Goal: Task Accomplishment & Management: Complete application form

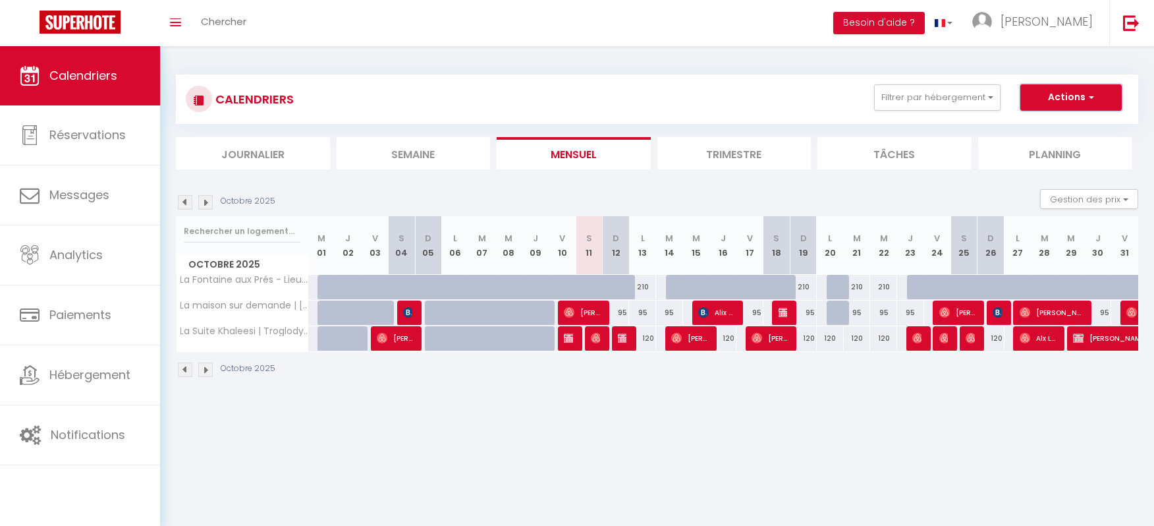
click at [1068, 95] on button "Actions" at bounding box center [1070, 97] width 101 height 26
click at [1045, 127] on link "Nouvelle réservation" at bounding box center [1057, 128] width 115 height 20
select select
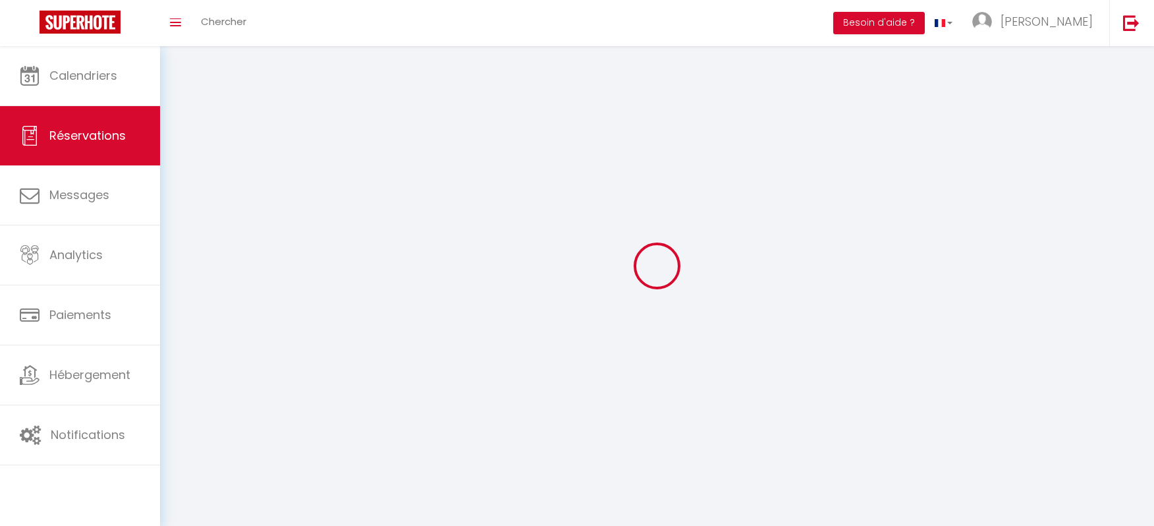
select select
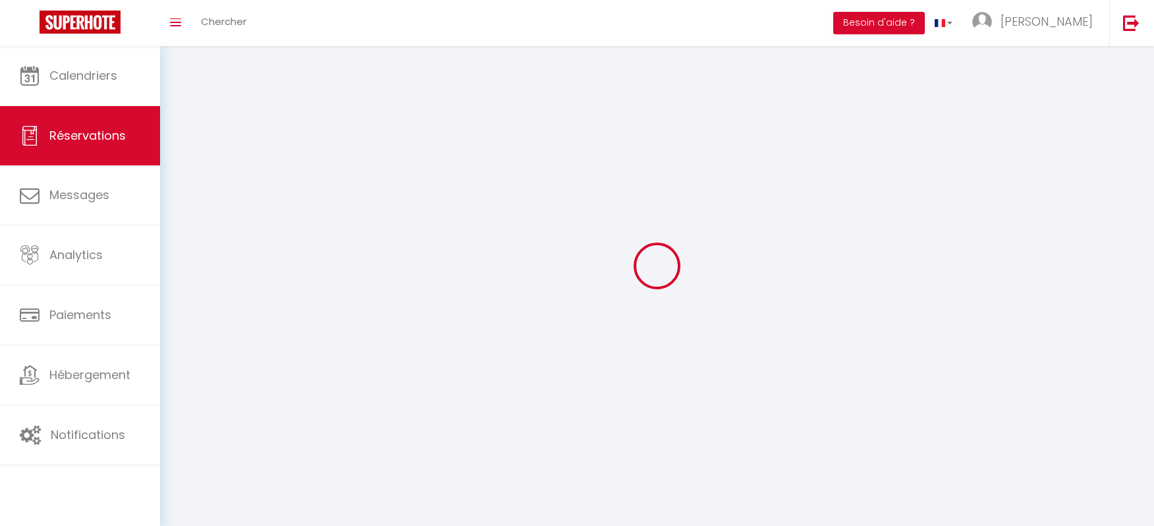
select select
checkbox input "false"
select select
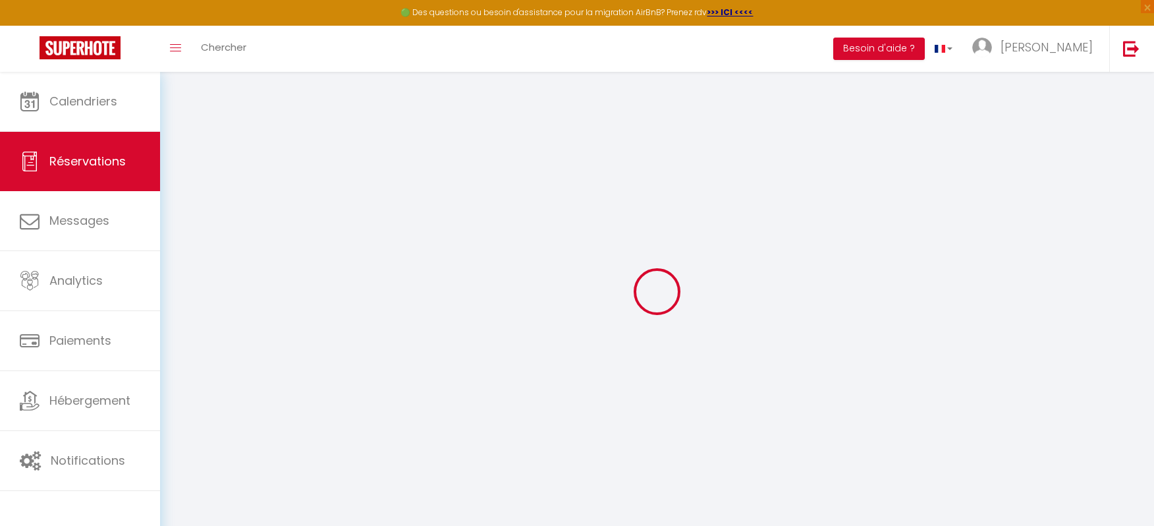
select select
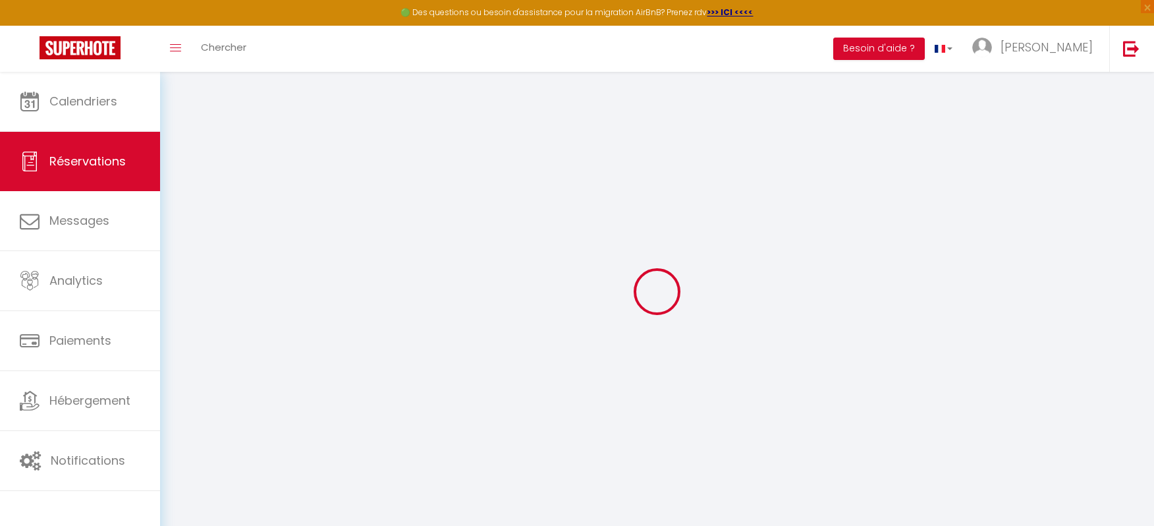
select select
checkbox input "false"
select select
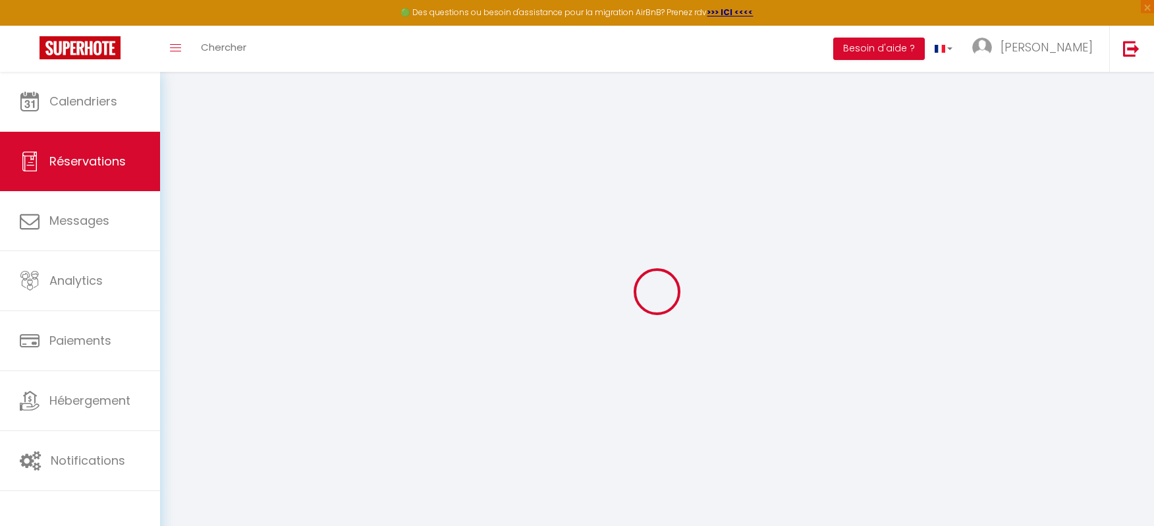
select select
checkbox input "false"
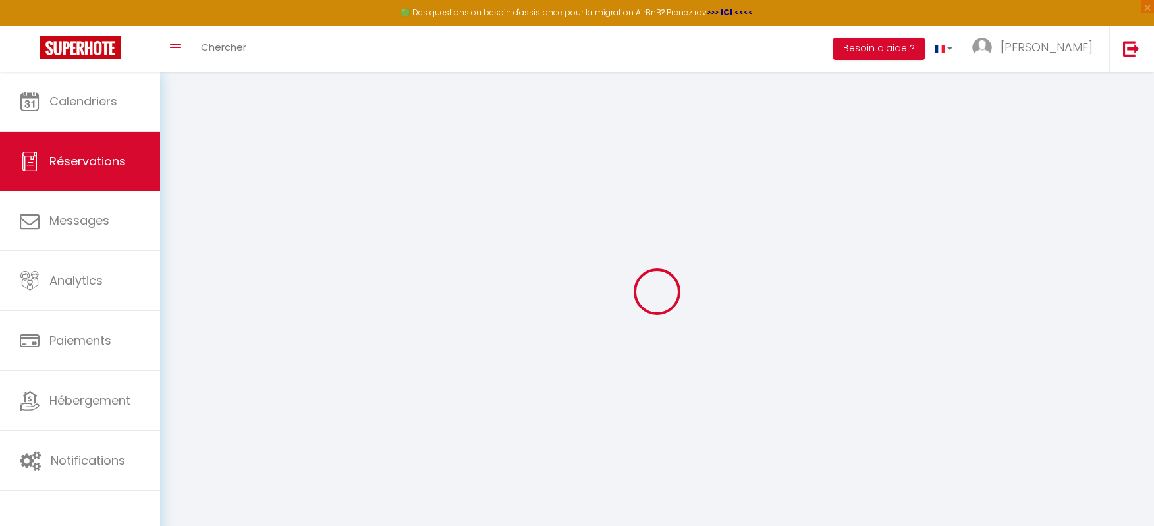
select select
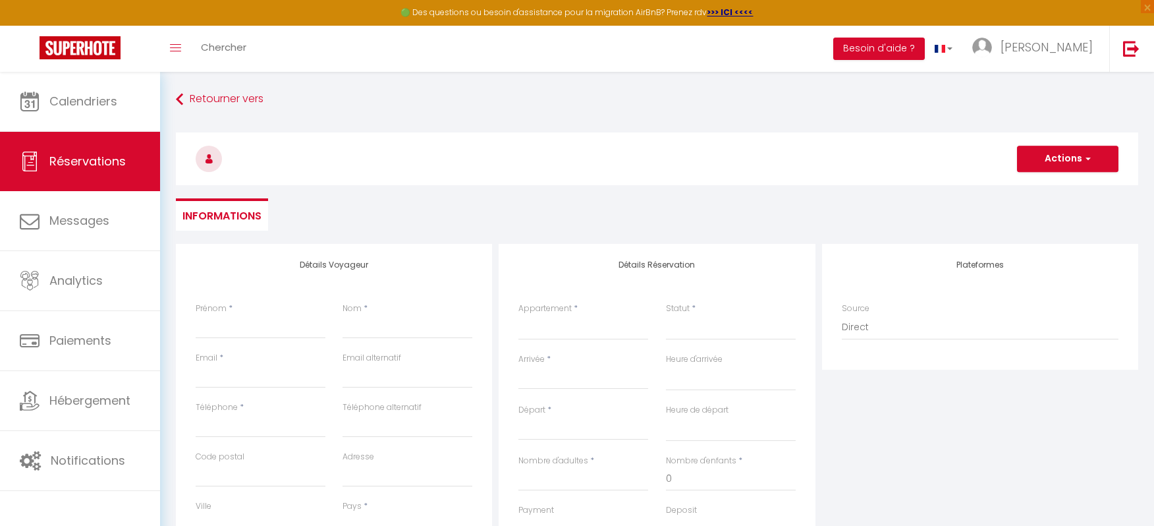
select select
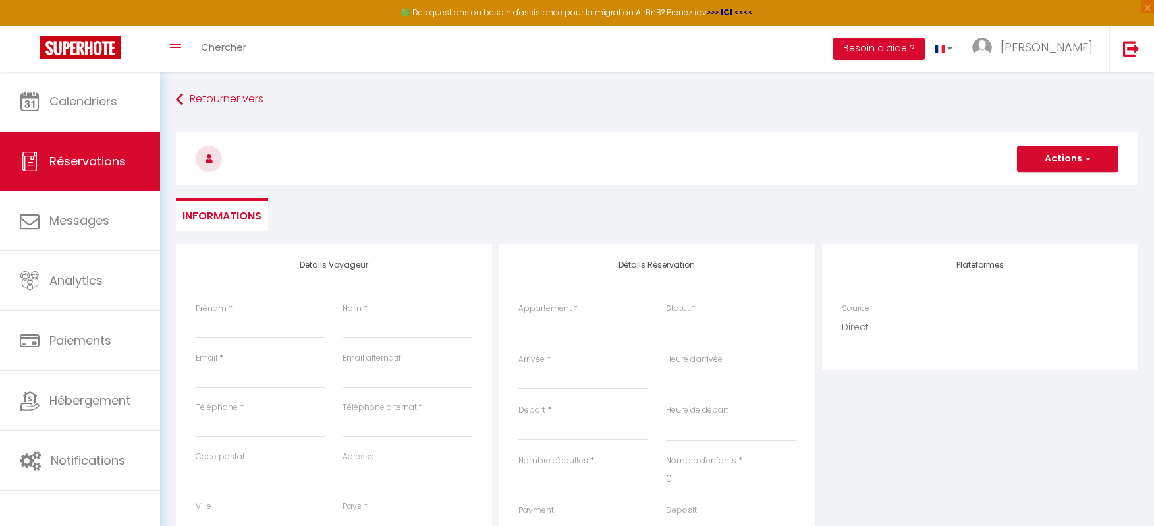
select select
checkbox input "false"
select select
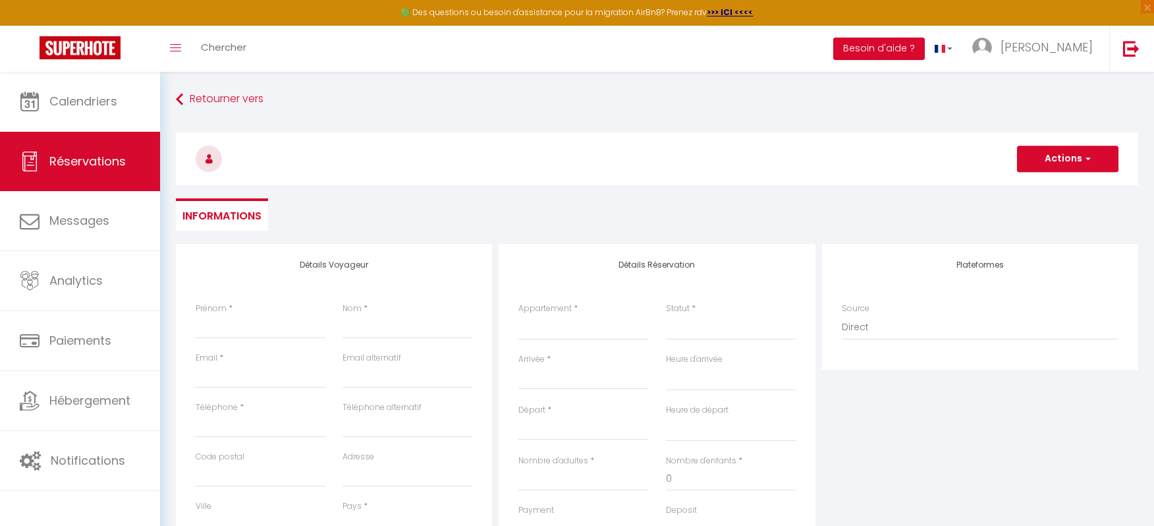
select select
checkbox input "false"
select select
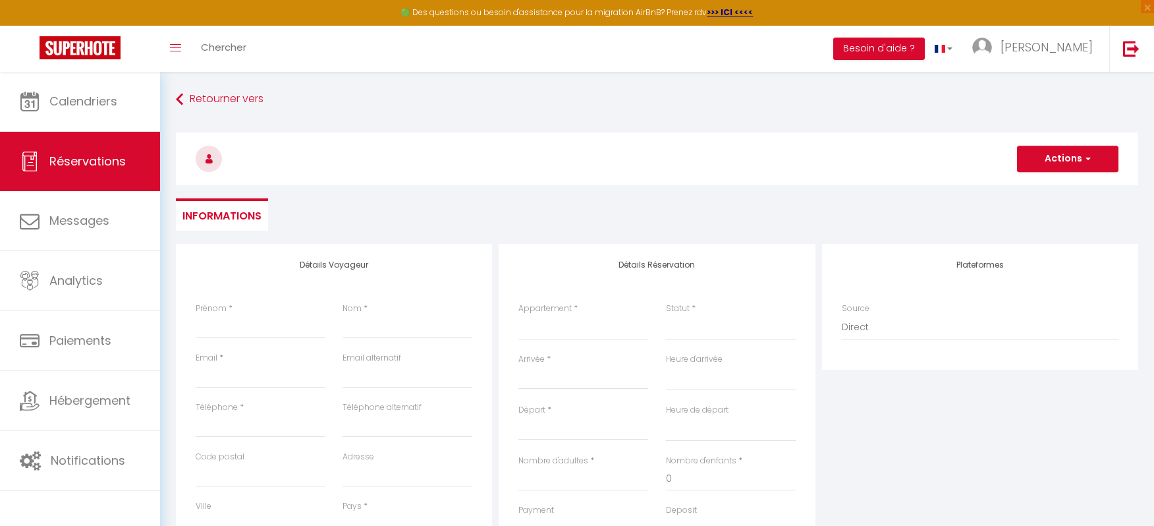
select select
click at [265, 331] on input "Prénom" at bounding box center [261, 327] width 130 height 24
type input "p"
select select
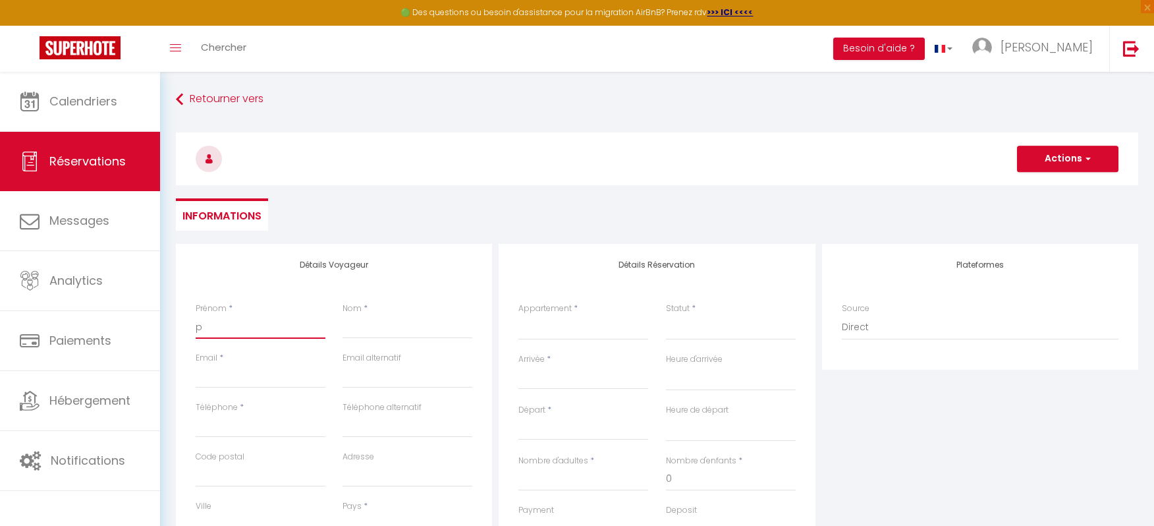
select select
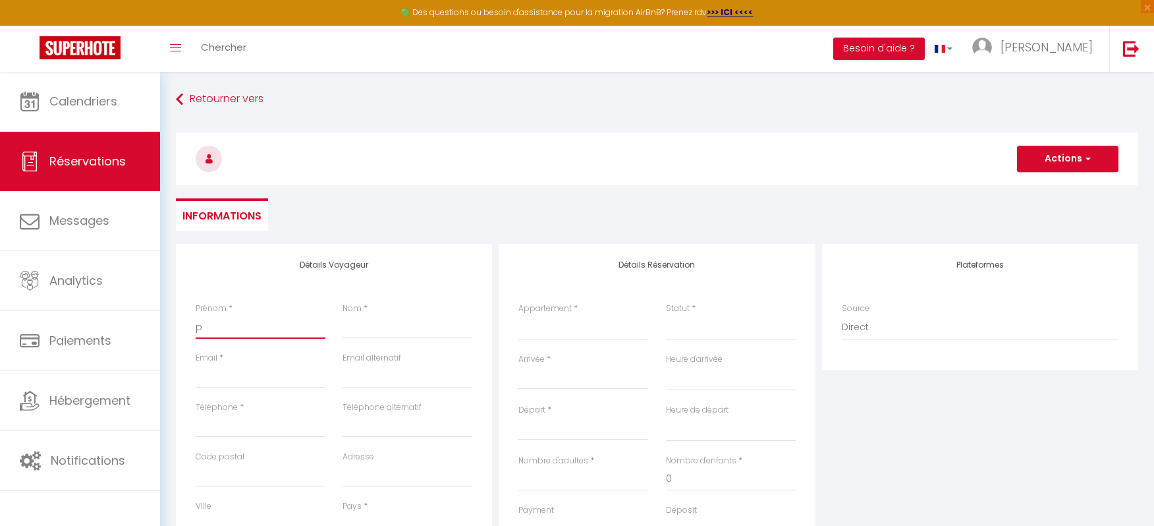
checkbox input "false"
type input "pE"
select select
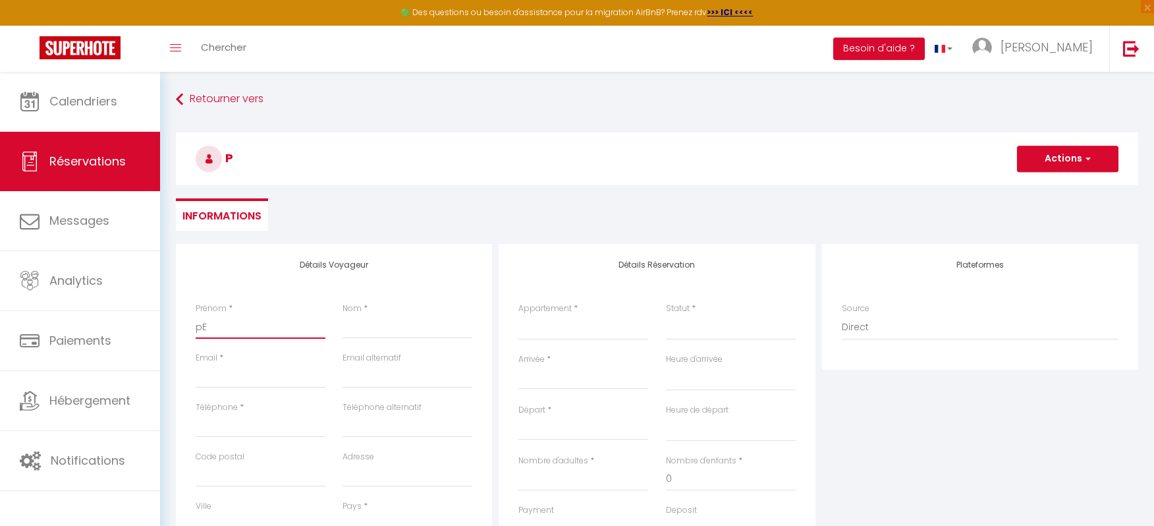
select select
checkbox input "false"
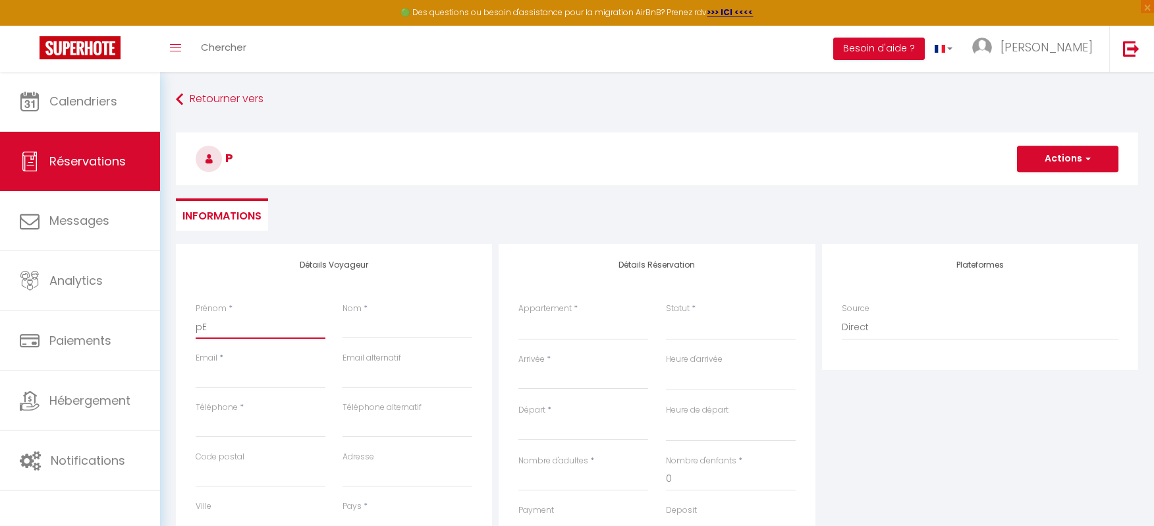
type input "pER"
select select
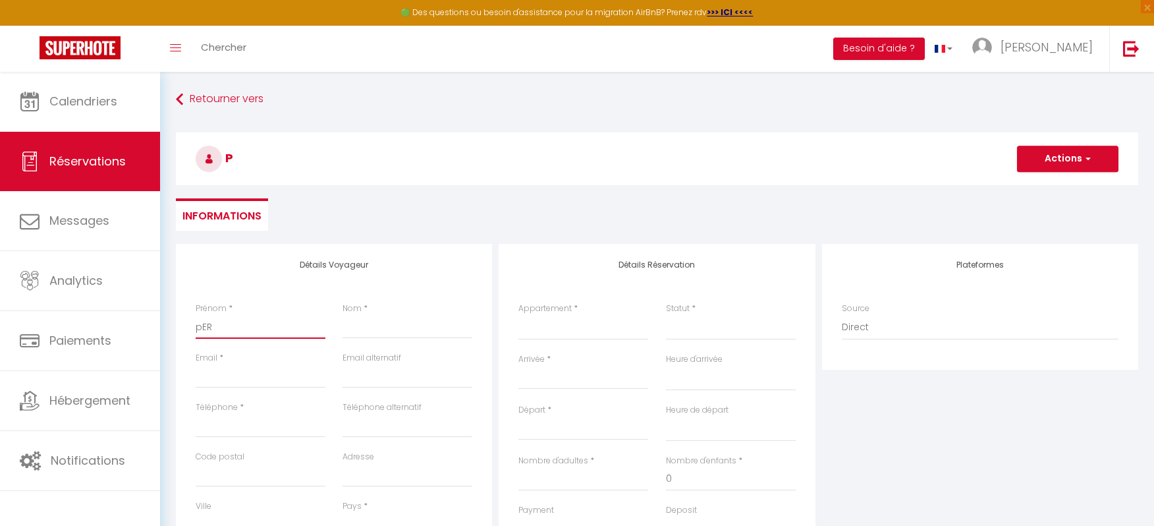
select select
checkbox input "false"
type input "pERR"
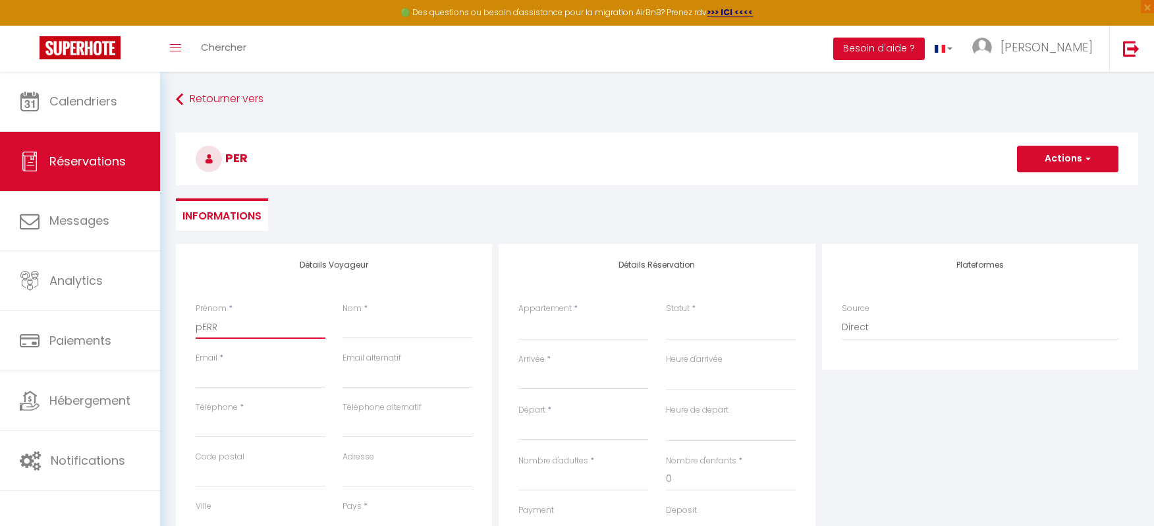
select select
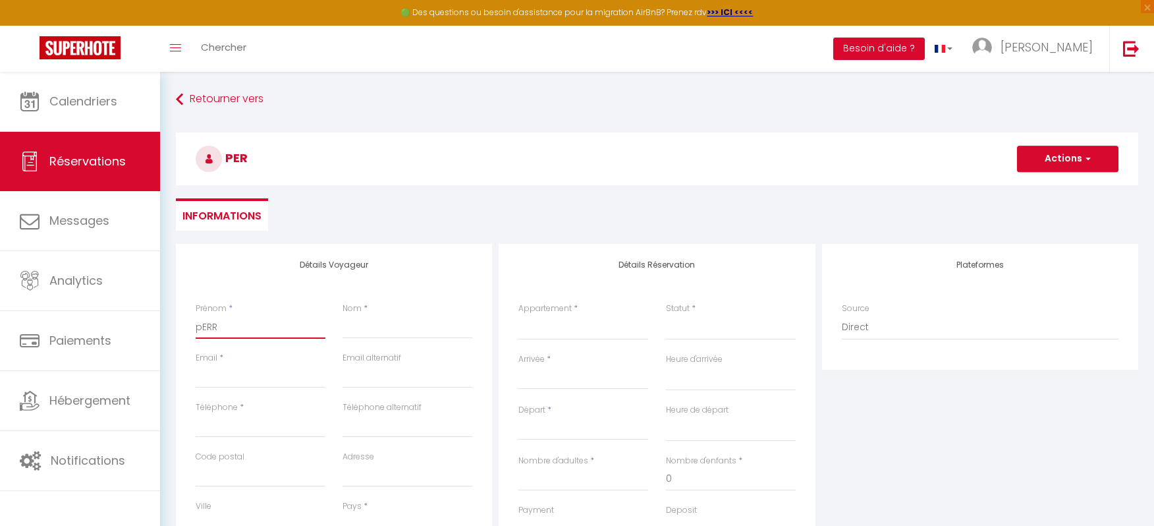
select select
checkbox input "false"
type input "pER"
select select
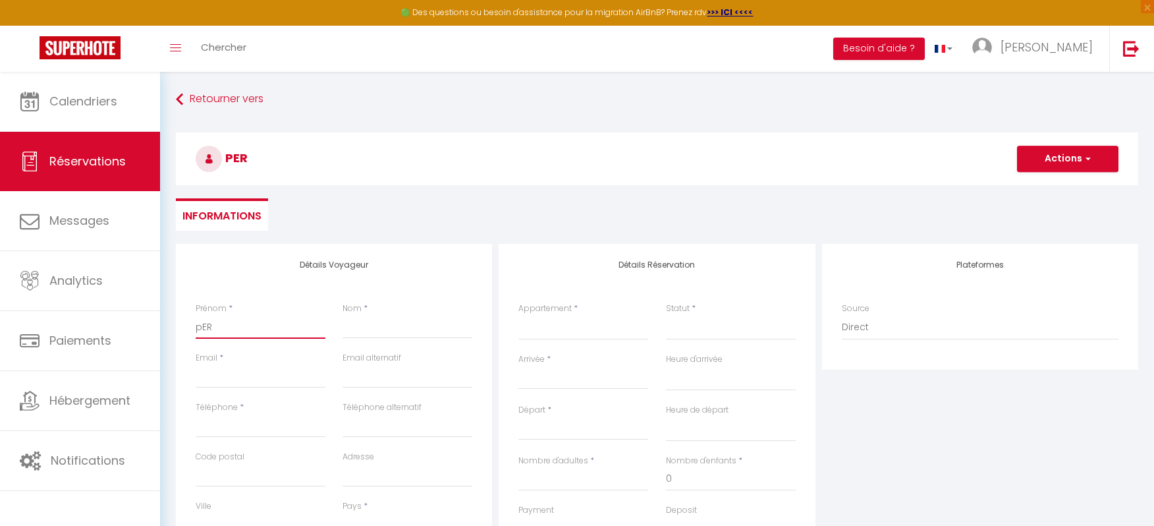
select select
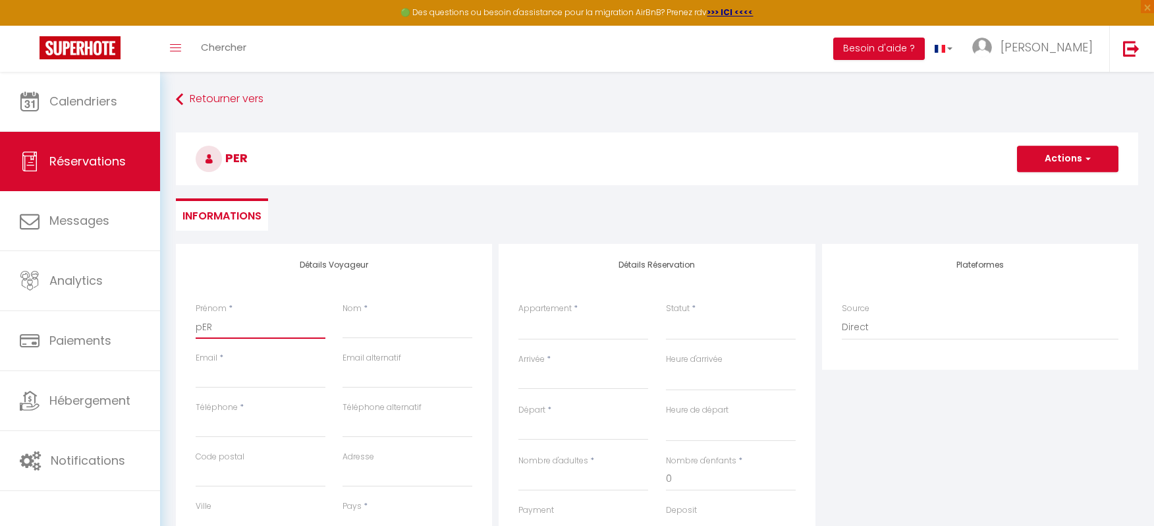
select select
checkbox input "false"
type input "pE"
select select
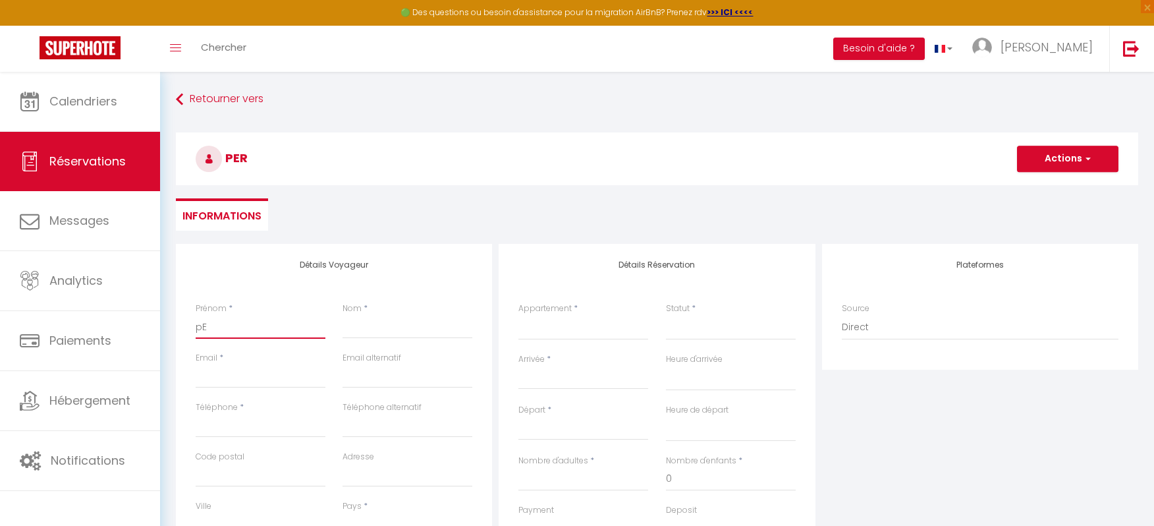
select select
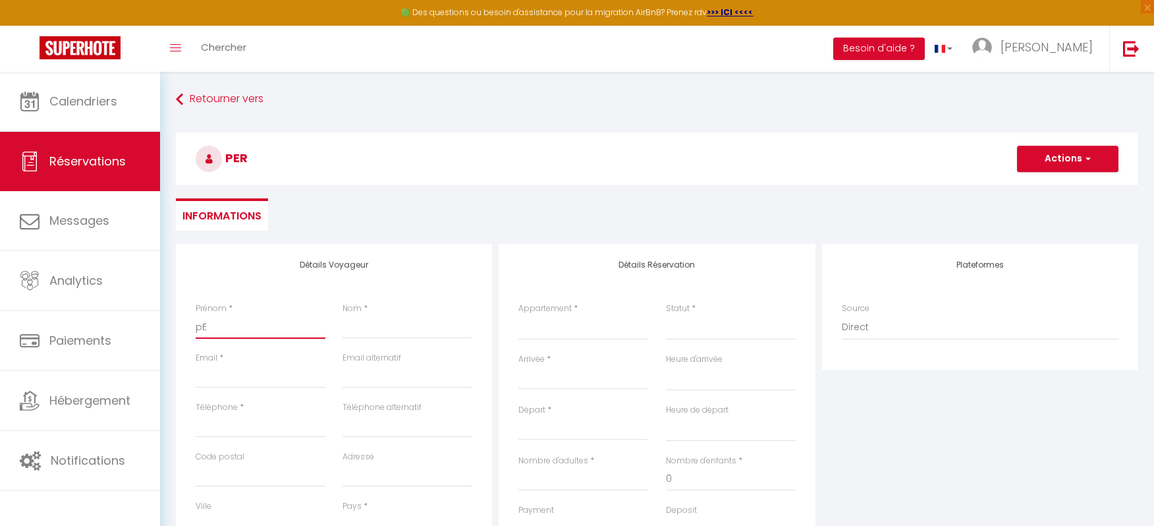
checkbox input "false"
type input "p"
select select
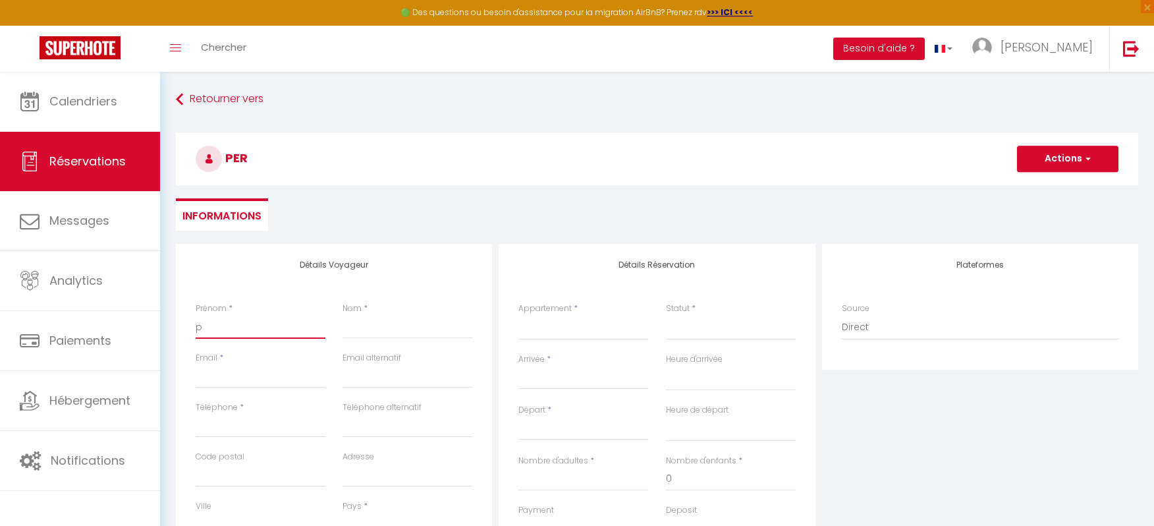
select select
checkbox input "false"
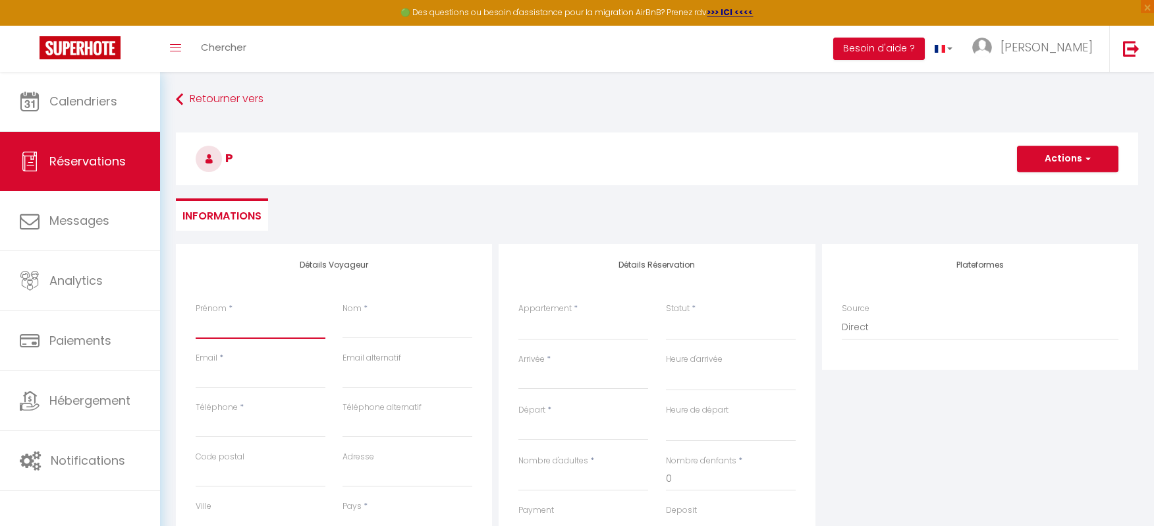
select select
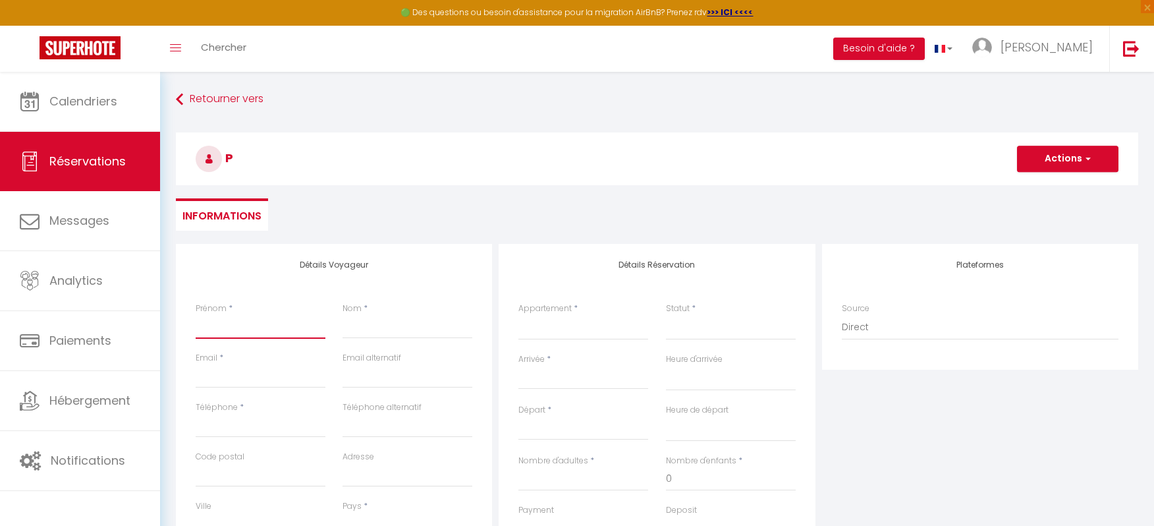
select select
checkbox input "false"
type input "p"
select select
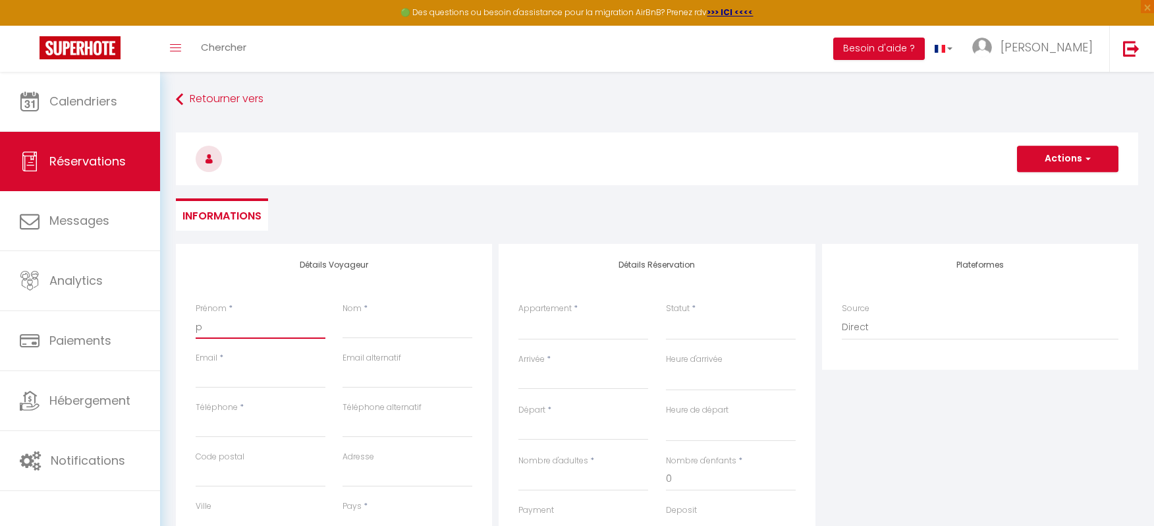
select select
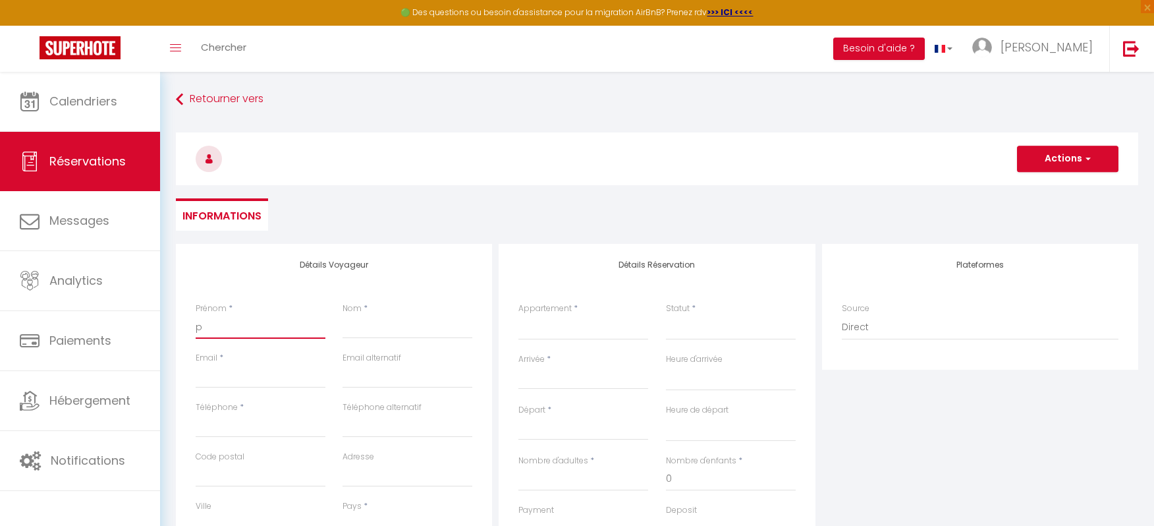
select select
checkbox input "false"
select select
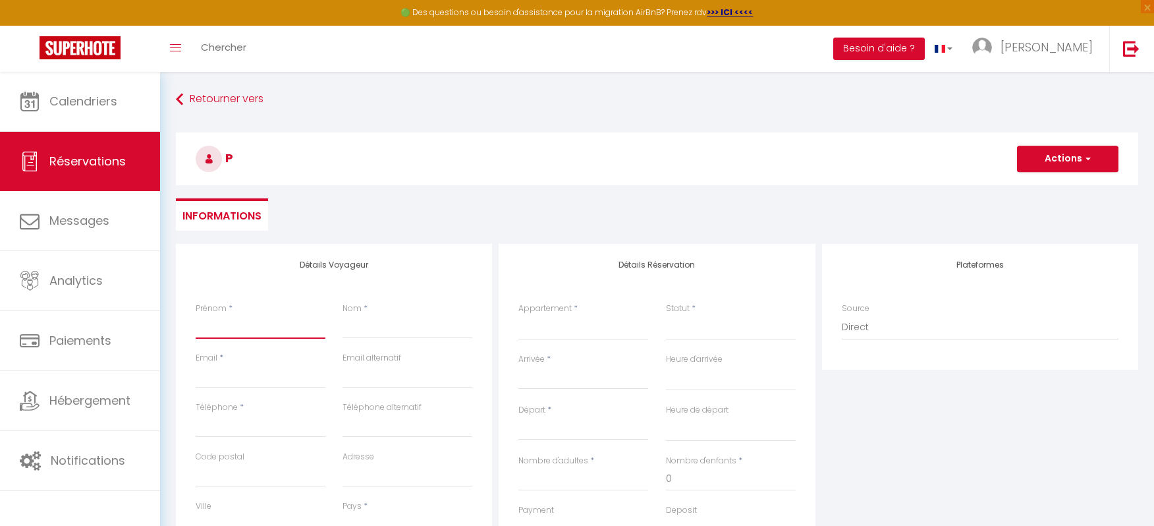
select select
checkbox input "false"
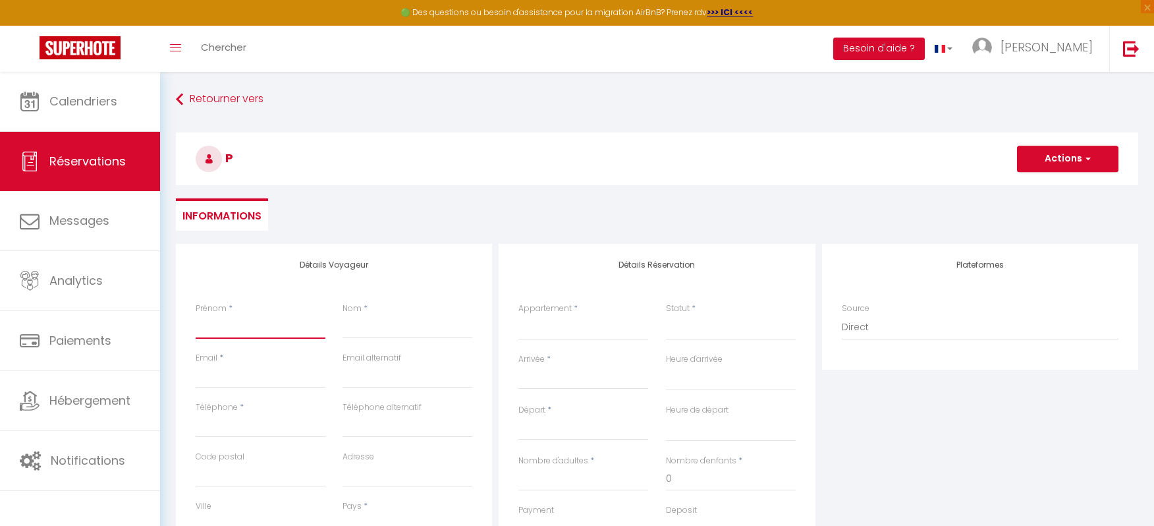
type input "p"
select select
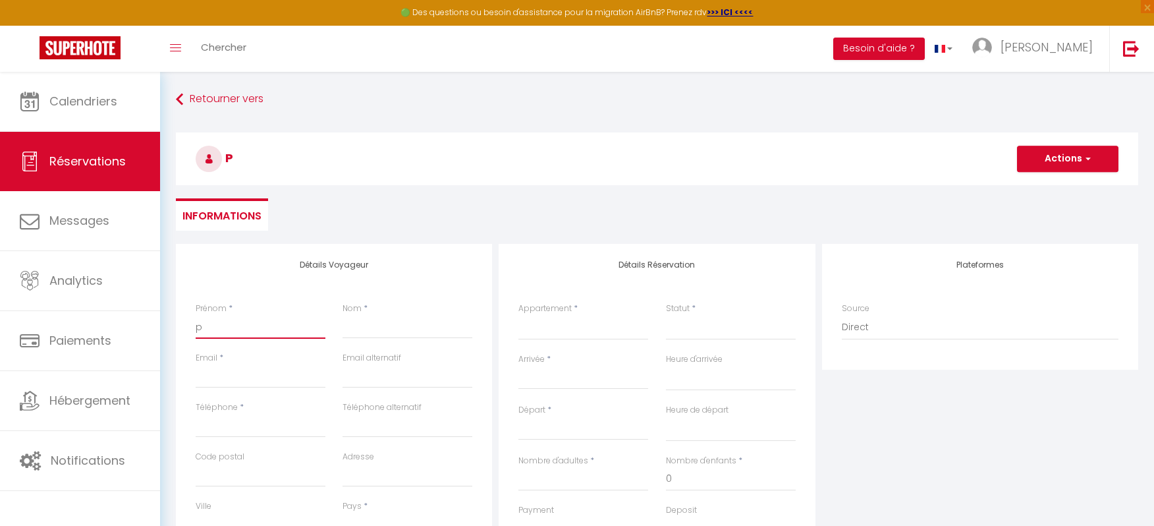
select select
checkbox input "false"
type input "pE"
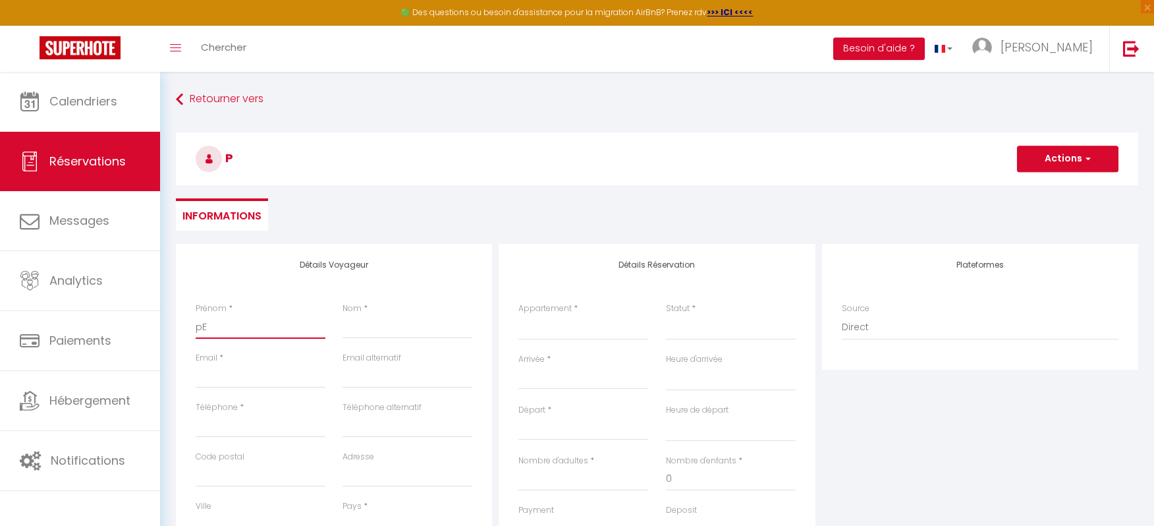
select select
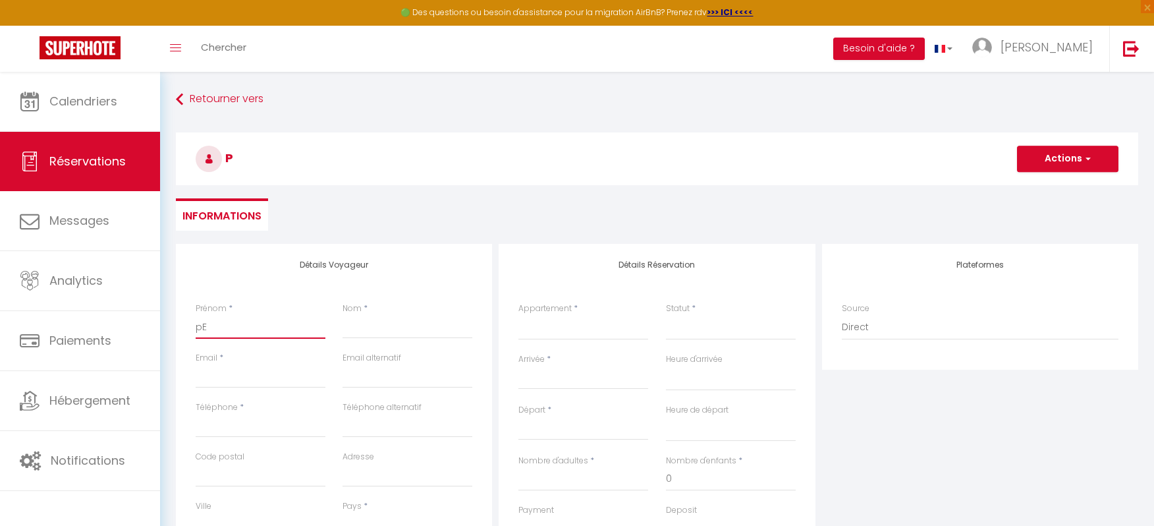
select select
checkbox input "false"
type input "p"
select select
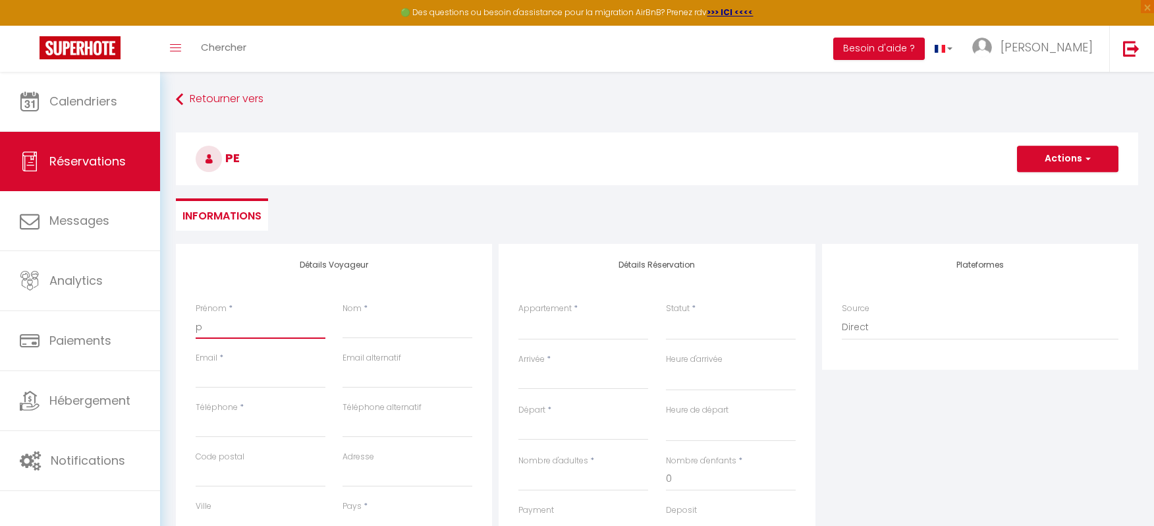
select select
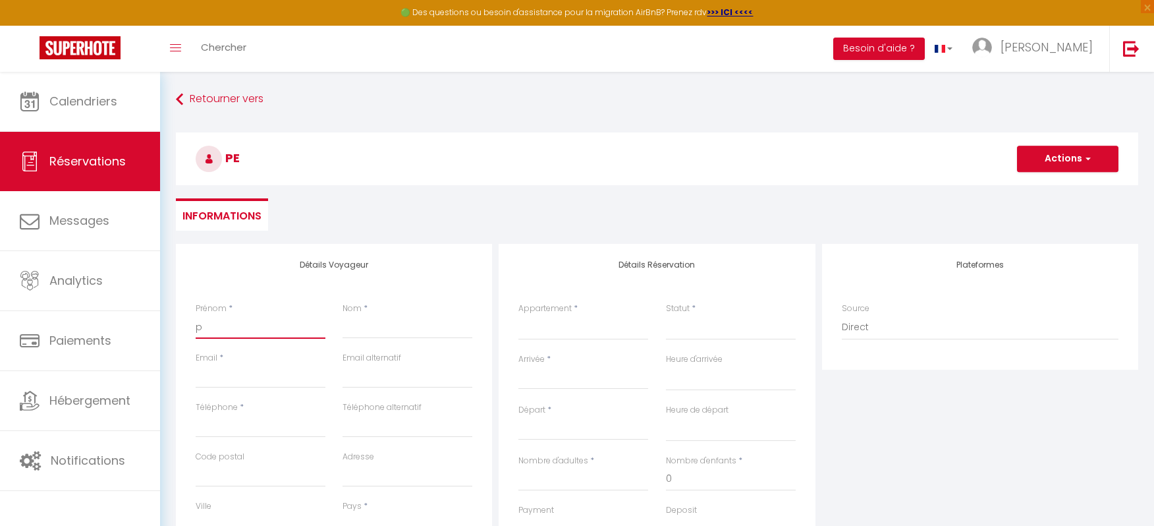
select select
checkbox input "false"
select select
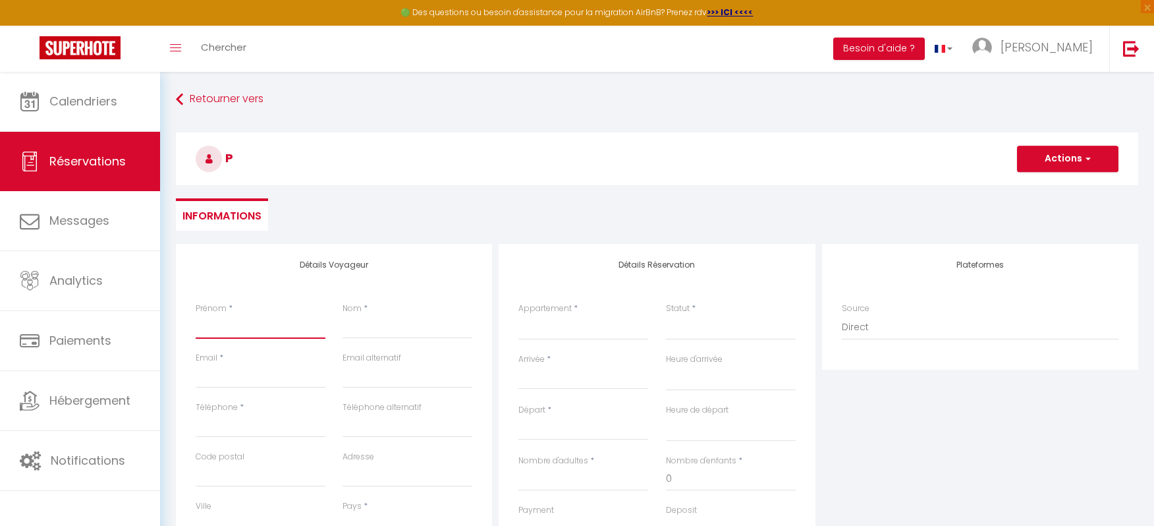
select select
checkbox input "false"
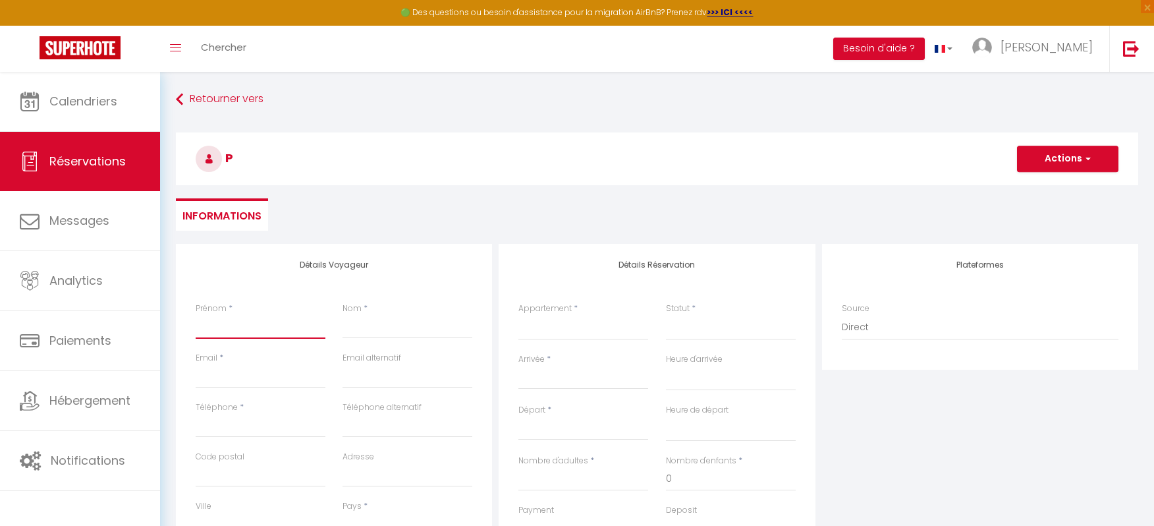
type input "P"
select select
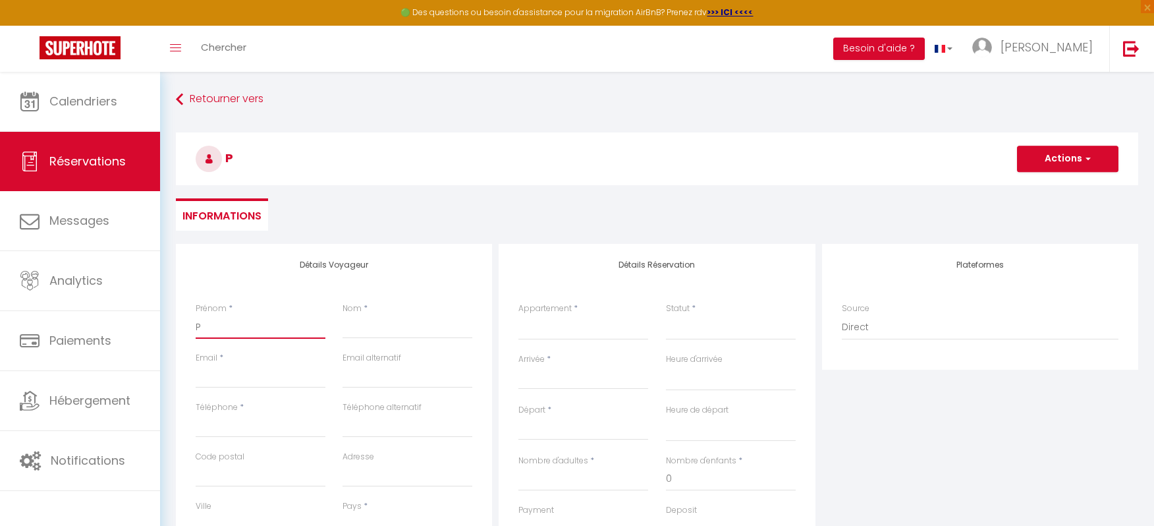
select select
checkbox input "false"
type input "Pe"
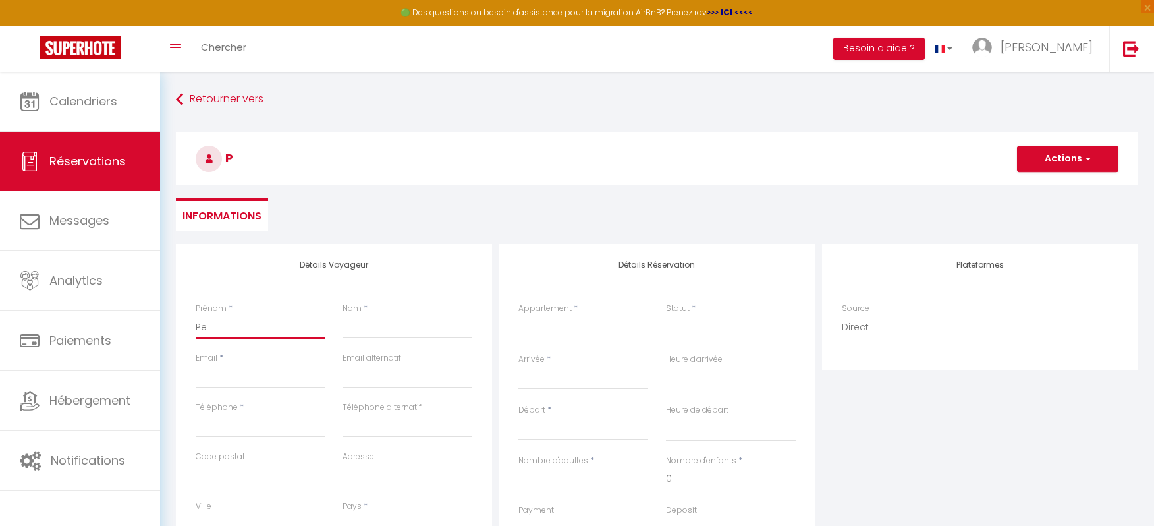
select select
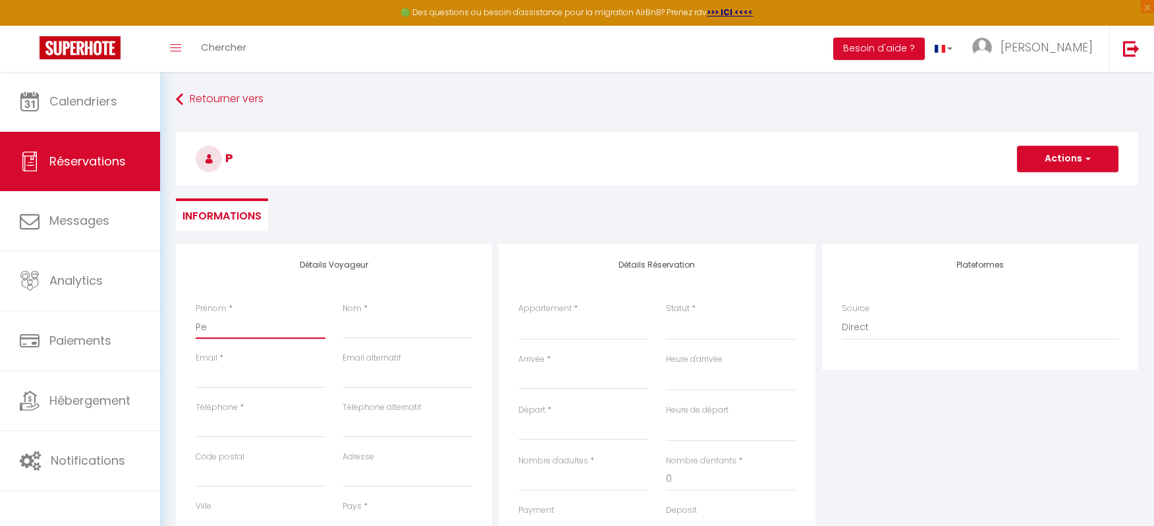
select select
checkbox input "false"
type input "Per"
select select
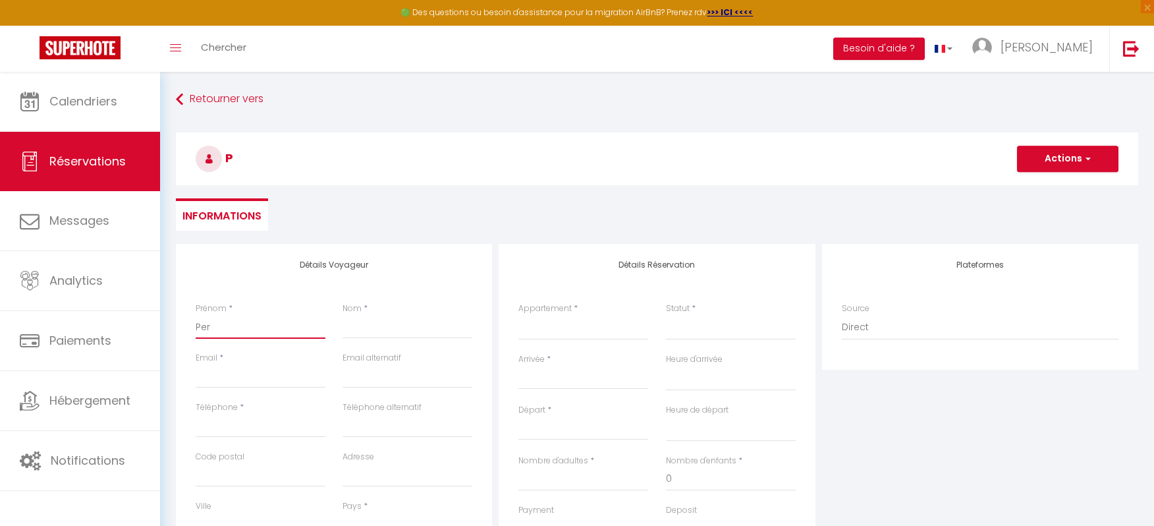
select select
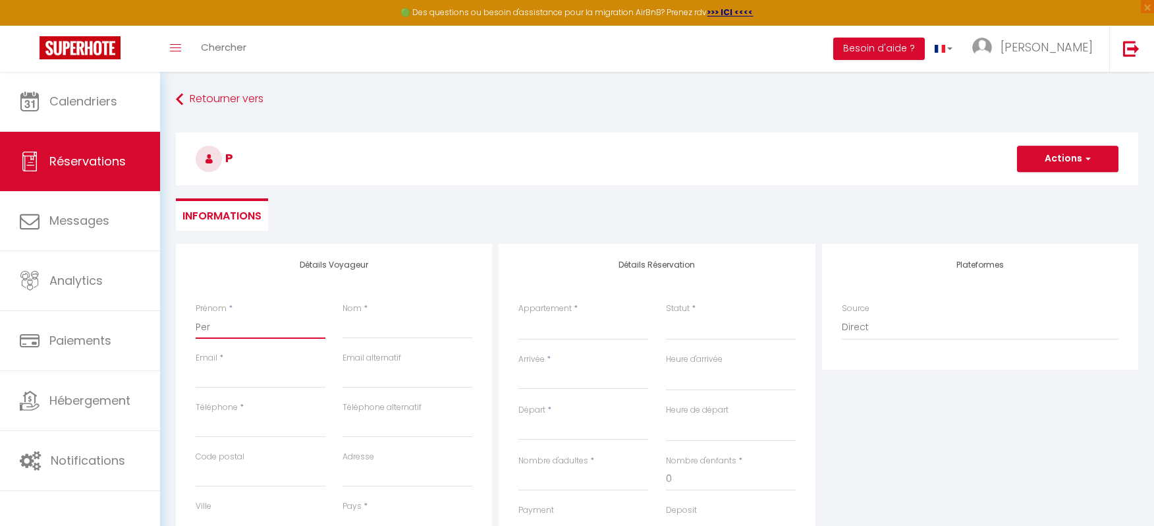
select select
checkbox input "false"
type input "Perr"
select select
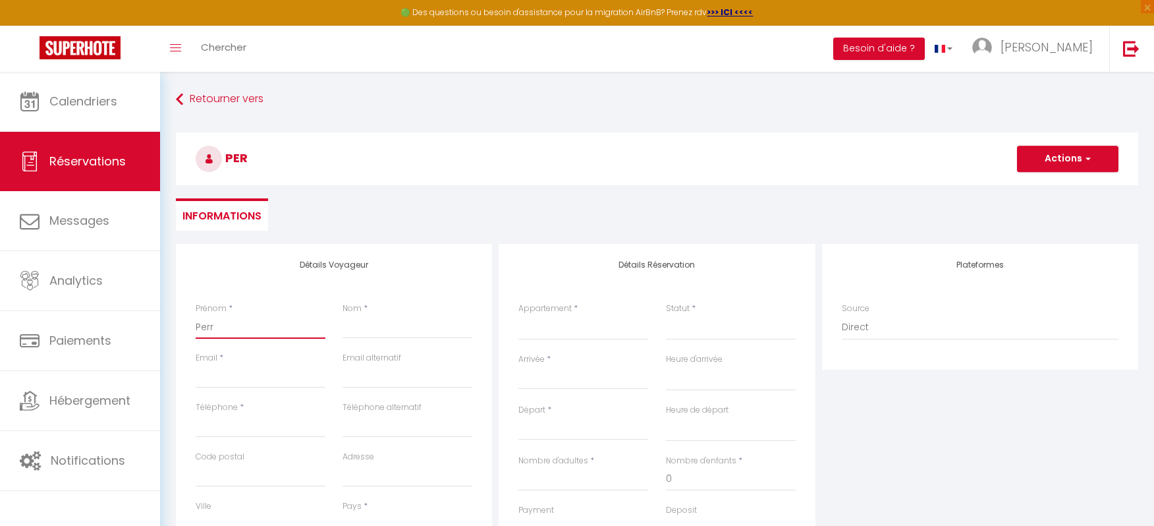
select select
click at [224, 375] on input "Email client" at bounding box center [261, 376] width 130 height 24
click at [229, 424] on input "Téléphone" at bounding box center [261, 426] width 130 height 24
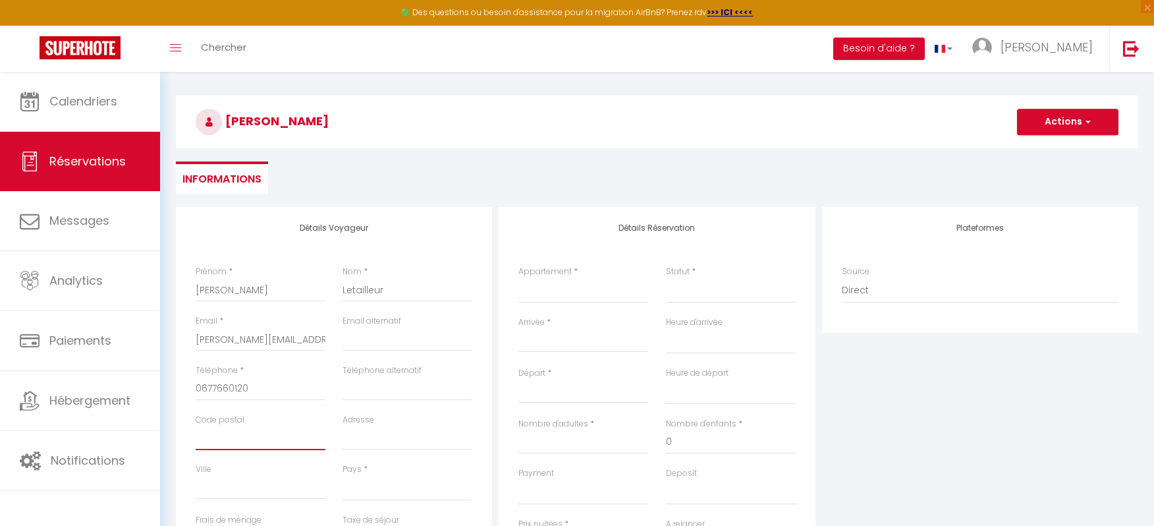
click at [238, 426] on input "Code postal" at bounding box center [261, 438] width 130 height 24
click at [249, 443] on input "Code postal" at bounding box center [261, 438] width 130 height 24
click at [290, 471] on div "Ville" at bounding box center [261, 481] width 130 height 36
click at [364, 488] on select "[GEOGRAPHIC_DATA] [GEOGRAPHIC_DATA] [GEOGRAPHIC_DATA] [GEOGRAPHIC_DATA] [GEOGRA…" at bounding box center [407, 487] width 130 height 25
click at [342, 475] on select "[GEOGRAPHIC_DATA] [GEOGRAPHIC_DATA] [GEOGRAPHIC_DATA] [GEOGRAPHIC_DATA] [GEOGRA…" at bounding box center [407, 487] width 130 height 25
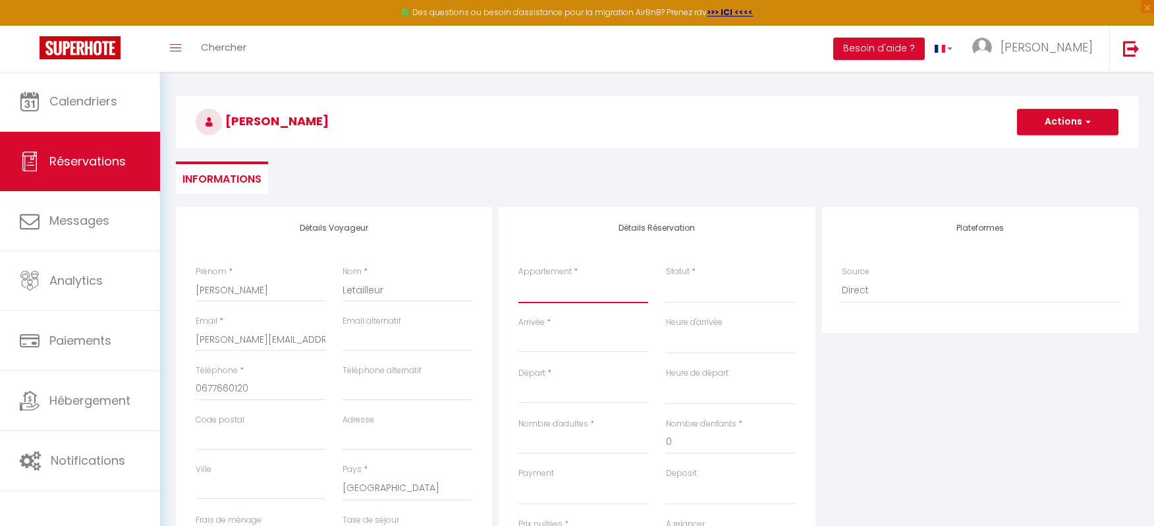
click at [561, 289] on select "La Fontaine aux Prés - Lieu magique et fantastique La maison sur demande | [PER…" at bounding box center [583, 290] width 130 height 25
click at [518, 278] on select "La Fontaine aux Prés - Lieu magique et fantastique La maison sur demande | [PER…" at bounding box center [583, 290] width 130 height 25
click at [693, 291] on select "Confirmé Non Confirmé [PERSON_NAME] par le voyageur No Show Request" at bounding box center [731, 290] width 130 height 25
click at [713, 295] on select "Confirmé Non Confirmé [PERSON_NAME] par le voyageur No Show Request" at bounding box center [731, 290] width 130 height 25
click at [701, 294] on select "Confirmé Non Confirmé [PERSON_NAME] par le voyageur No Show Request" at bounding box center [731, 290] width 130 height 25
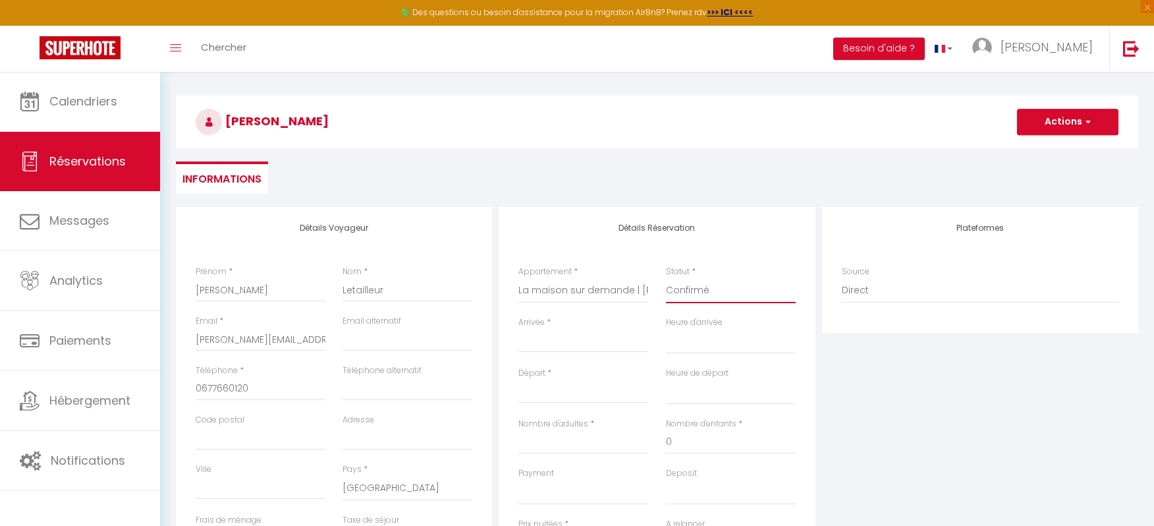
click at [666, 278] on select "Confirmé Non Confirmé [PERSON_NAME] par le voyageur No Show Request" at bounding box center [731, 290] width 130 height 25
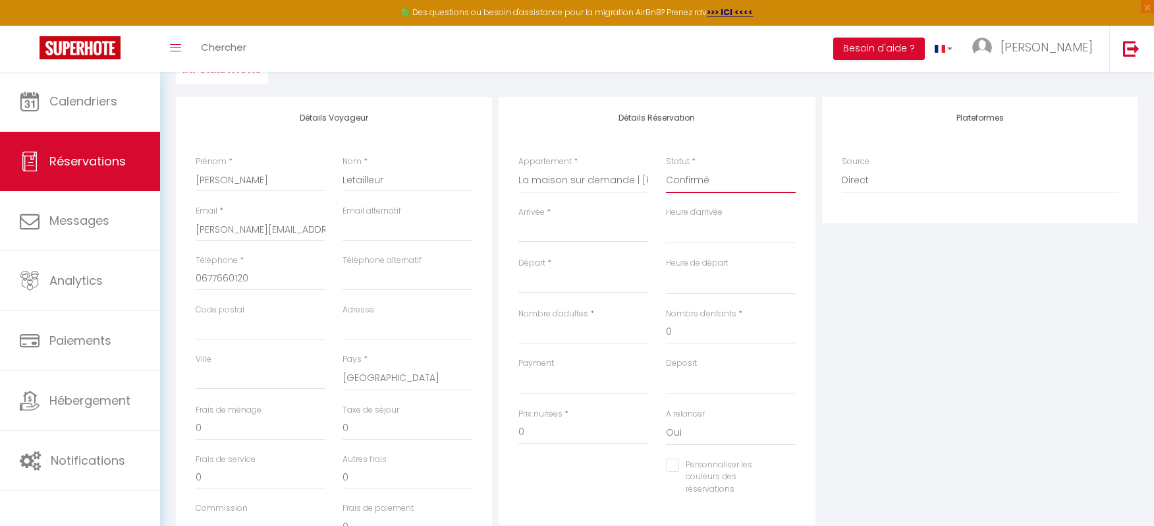
scroll to position [146, 0]
click at [587, 230] on input "Arrivée" at bounding box center [583, 232] width 130 height 17
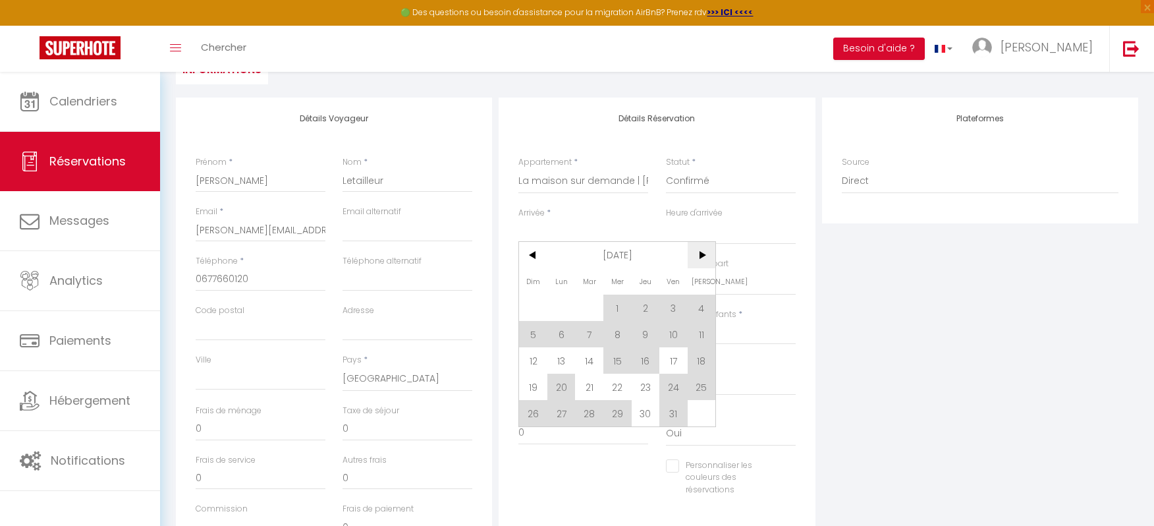
click at [705, 251] on span ">" at bounding box center [702, 255] width 28 height 26
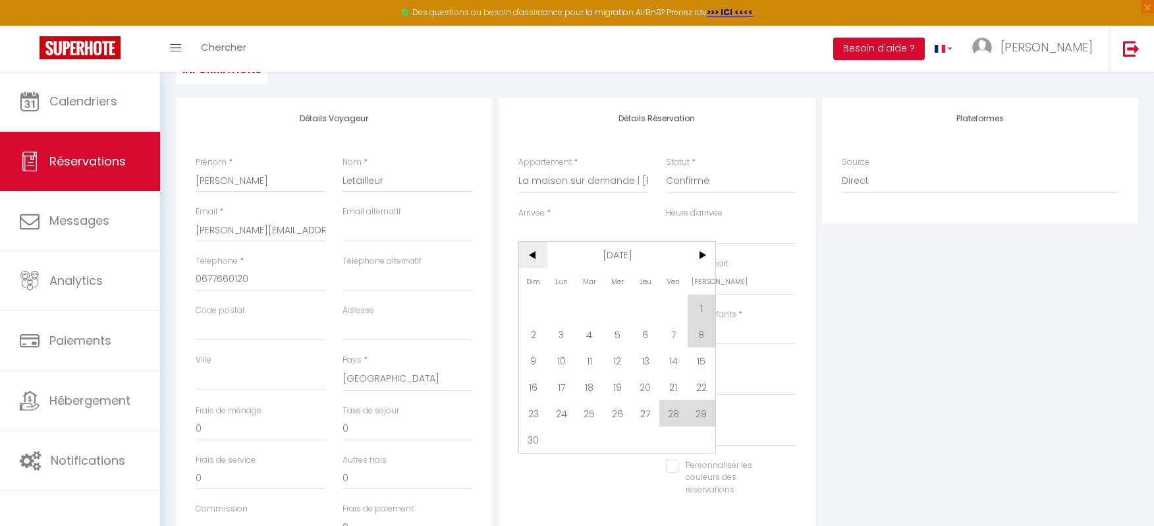
click at [532, 256] on span "<" at bounding box center [533, 255] width 28 height 26
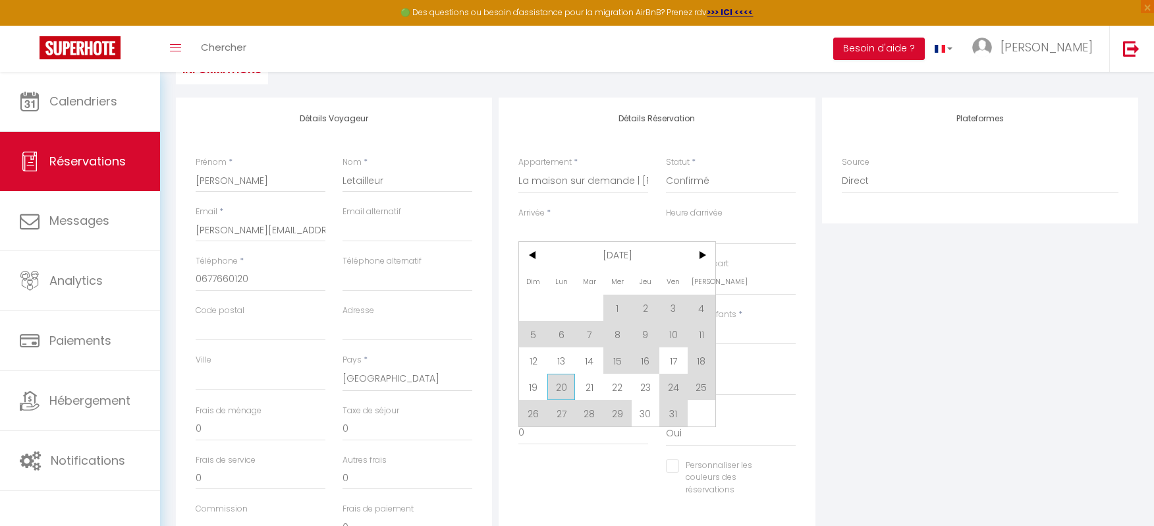
click at [560, 384] on span "20" at bounding box center [561, 386] width 28 height 26
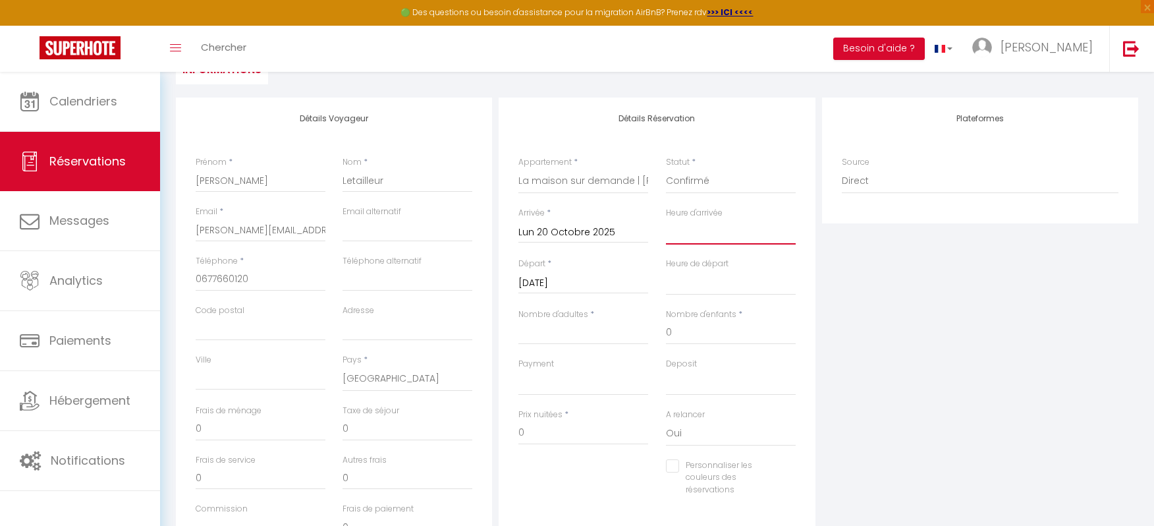
click at [734, 230] on select "00:00 00:30 01:00 01:30 02:00 02:30 03:00 03:30 04:00 04:30 05:00 05:30 06:00 0…" at bounding box center [731, 231] width 130 height 25
click at [666, 219] on select "00:00 00:30 01:00 01:30 02:00 02:30 03:00 03:30 04:00 04:30 05:00 05:30 06:00 0…" at bounding box center [731, 231] width 130 height 25
click at [595, 331] on input "Nombre d'adultes" at bounding box center [583, 333] width 130 height 24
click at [705, 330] on input "0" at bounding box center [731, 333] width 130 height 24
click at [595, 379] on select "OK KO" at bounding box center [583, 382] width 130 height 25
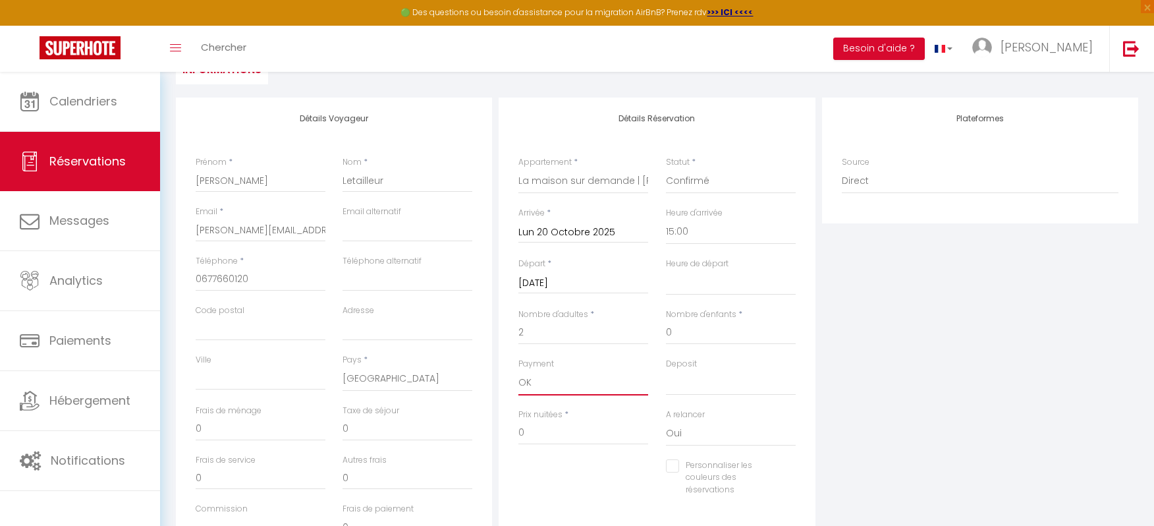
click at [518, 370] on select "OK KO" at bounding box center [583, 382] width 130 height 25
click at [666, 389] on select "OK KO" at bounding box center [731, 382] width 130 height 25
click at [666, 370] on select "OK KO" at bounding box center [731, 382] width 130 height 25
click at [596, 432] on input "0" at bounding box center [583, 433] width 130 height 24
click at [696, 285] on select "00:00 00:30 01:00 01:30 02:00 02:30 03:00 03:30 04:00 04:30 05:00 05:30 06:00 0…" at bounding box center [731, 282] width 130 height 25
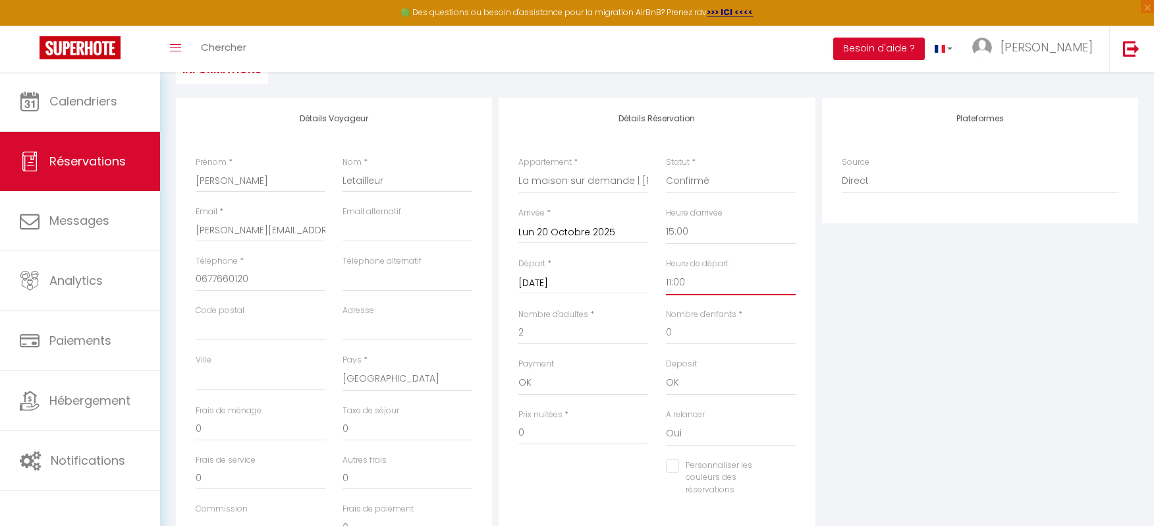
click at [666, 270] on select "00:00 00:30 01:00 01:30 02:00 02:30 03:00 03:30 04:00 04:30 05:00 05:30 06:00 0…" at bounding box center [731, 282] width 130 height 25
click at [819, 368] on div "Plateformes Source Direct [DOMAIN_NAME] [DOMAIN_NAME] Chalet montagne Expedia G…" at bounding box center [980, 332] width 323 height 471
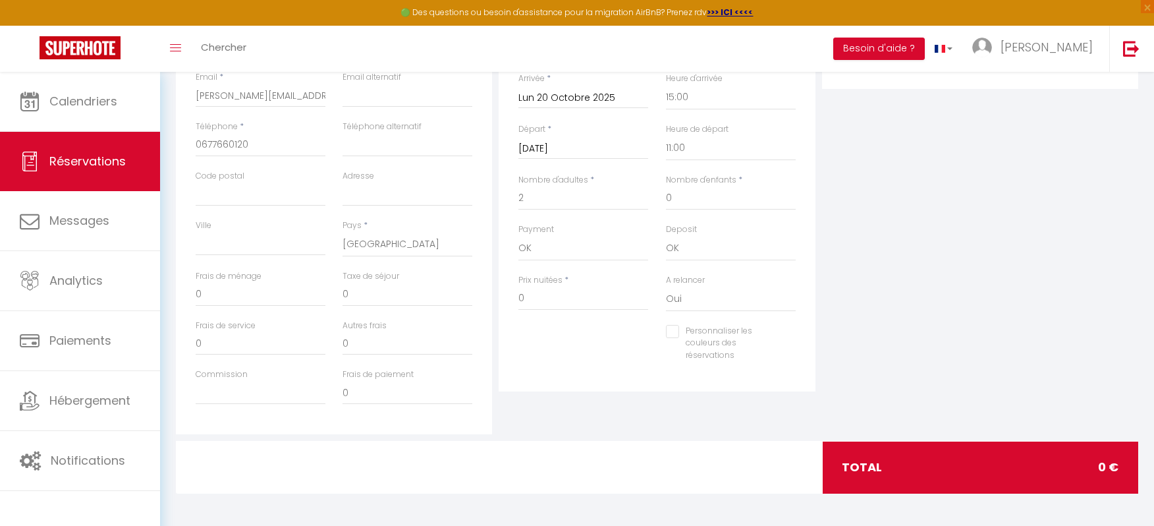
scroll to position [0, 0]
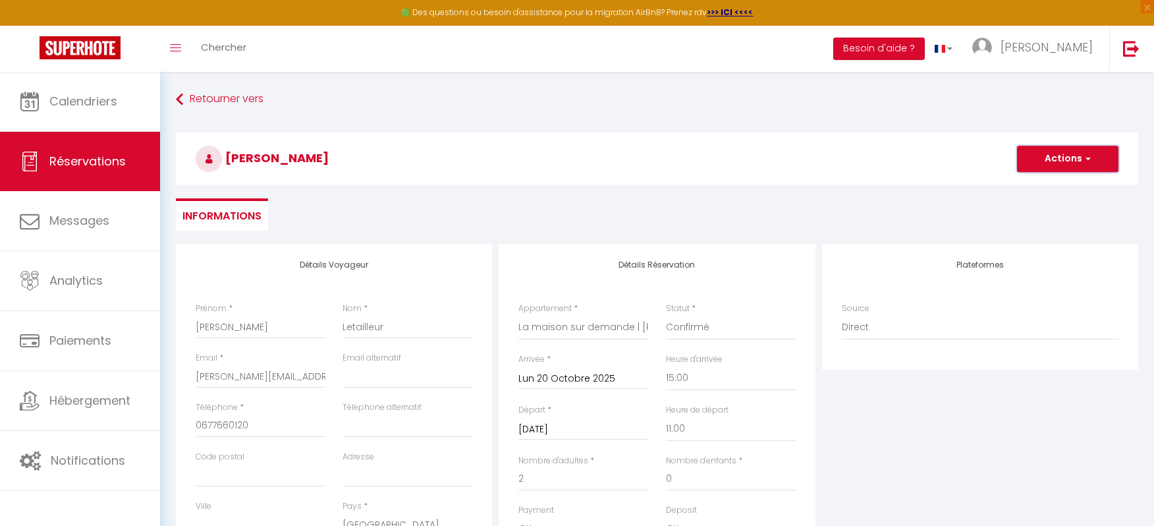
click at [1093, 152] on button "Actions" at bounding box center [1067, 159] width 101 height 26
click at [1048, 184] on link "Enregistrer" at bounding box center [1054, 187] width 104 height 17
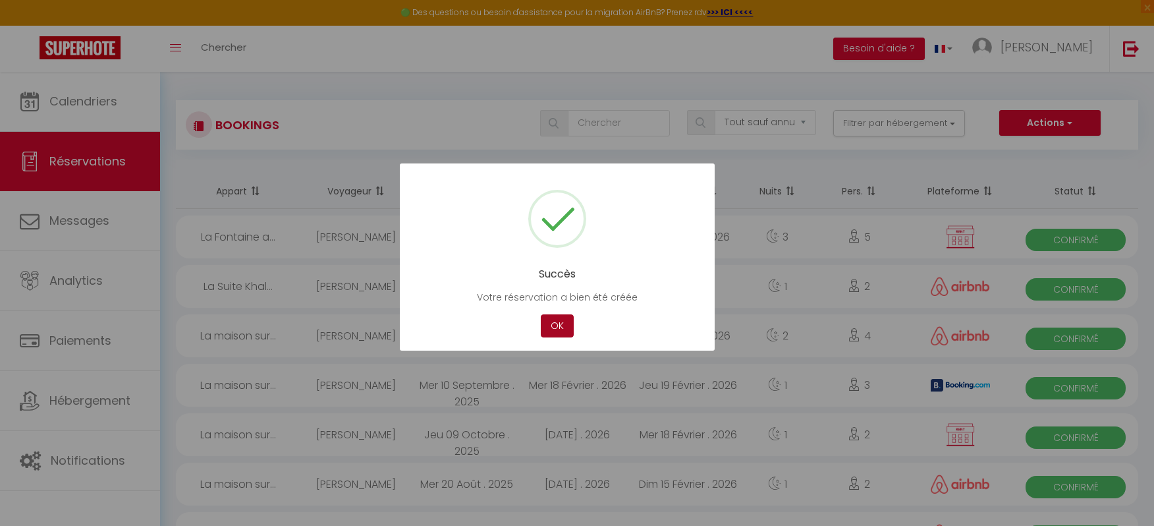
click at [552, 329] on button "OK" at bounding box center [557, 325] width 33 height 23
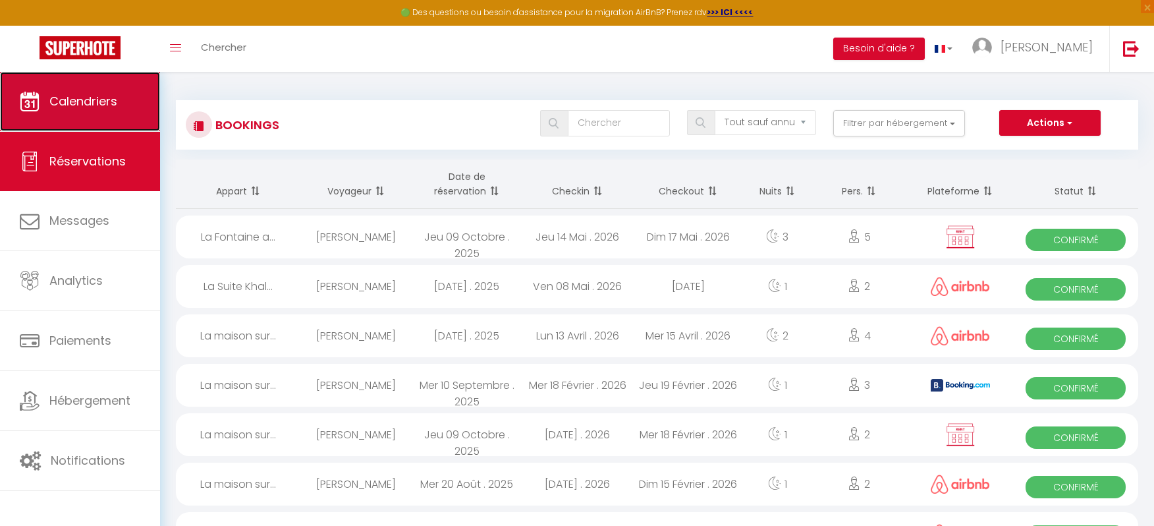
click at [91, 88] on link "Calendriers" at bounding box center [80, 101] width 160 height 59
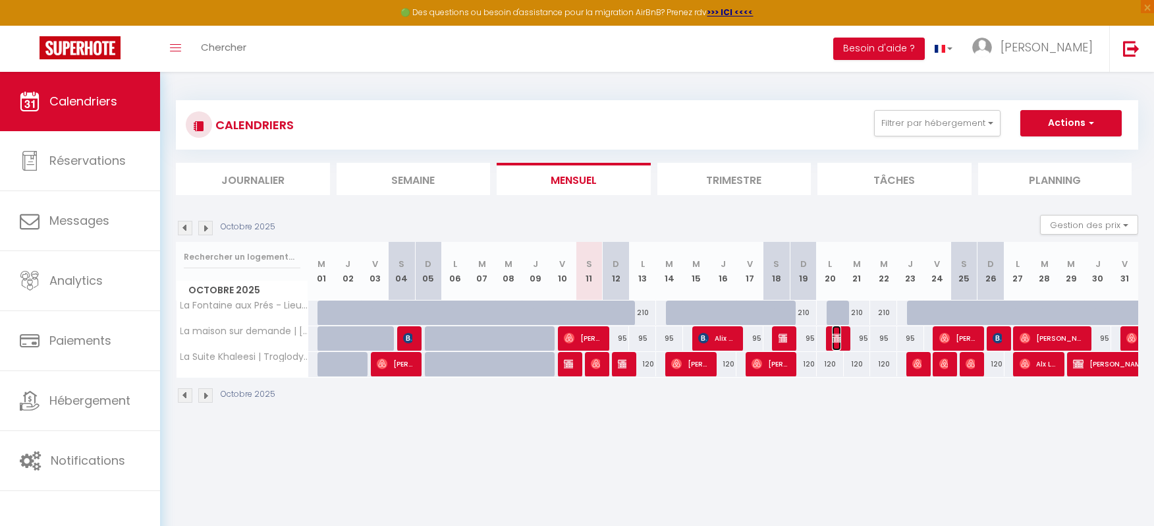
click at [836, 337] on img at bounding box center [837, 338] width 11 height 11
